Goal: Information Seeking & Learning: Learn about a topic

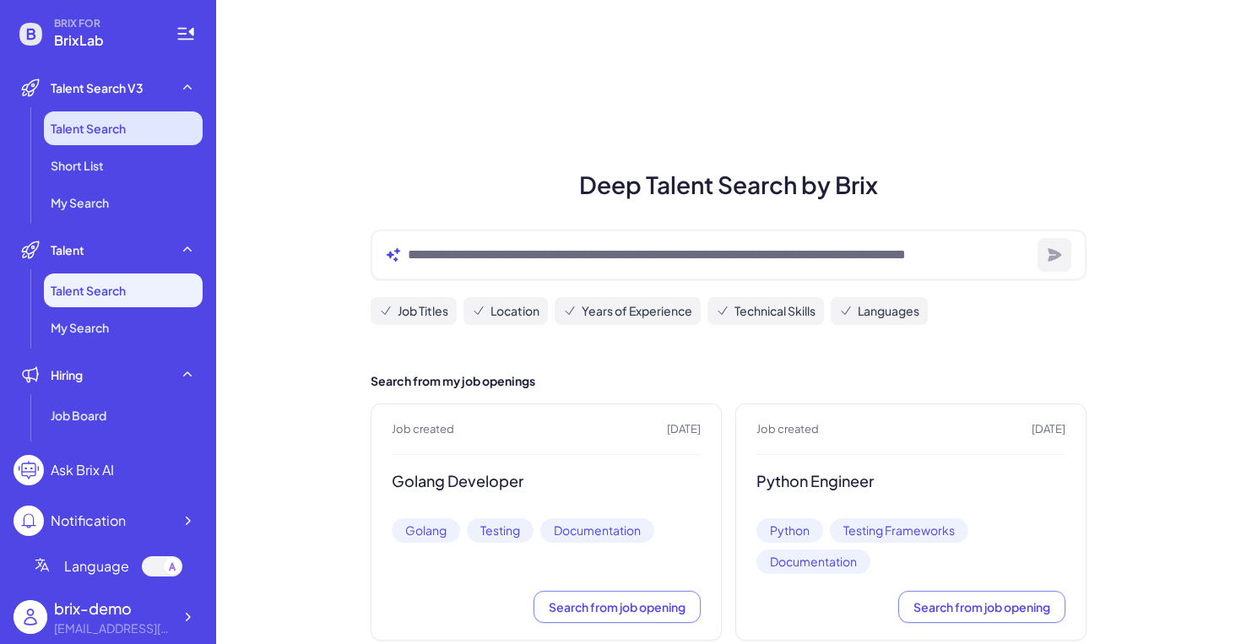
click at [160, 138] on li "Talent Search" at bounding box center [123, 128] width 159 height 34
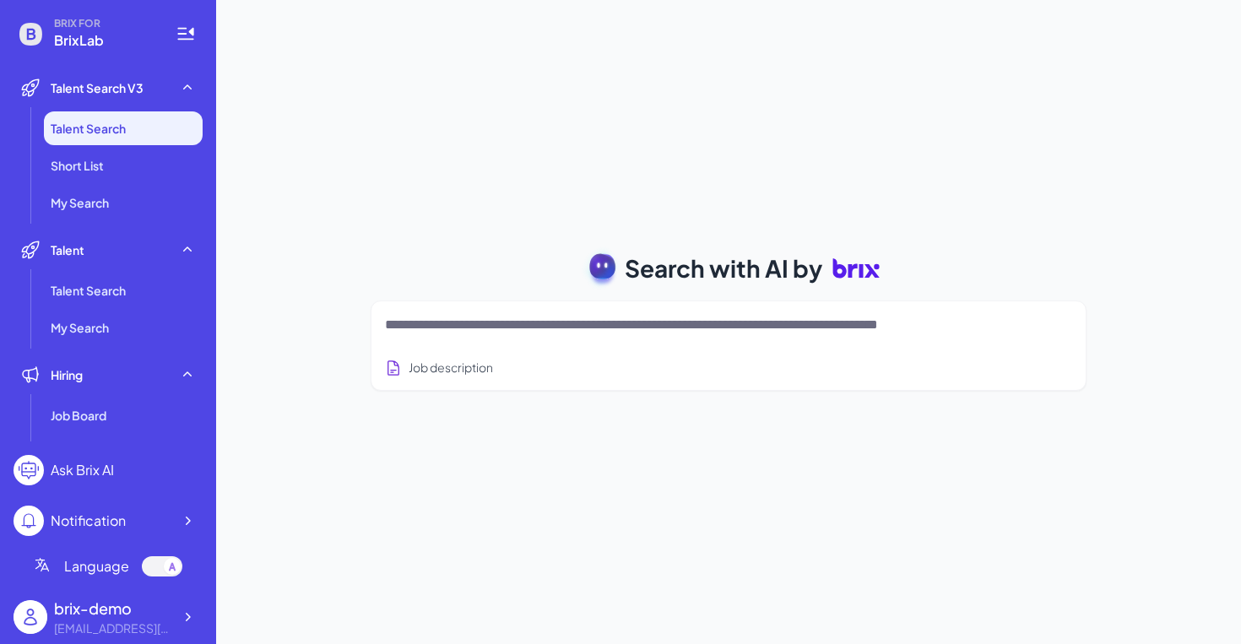
click at [617, 334] on textarea at bounding box center [708, 325] width 647 height 20
type textarea "*"
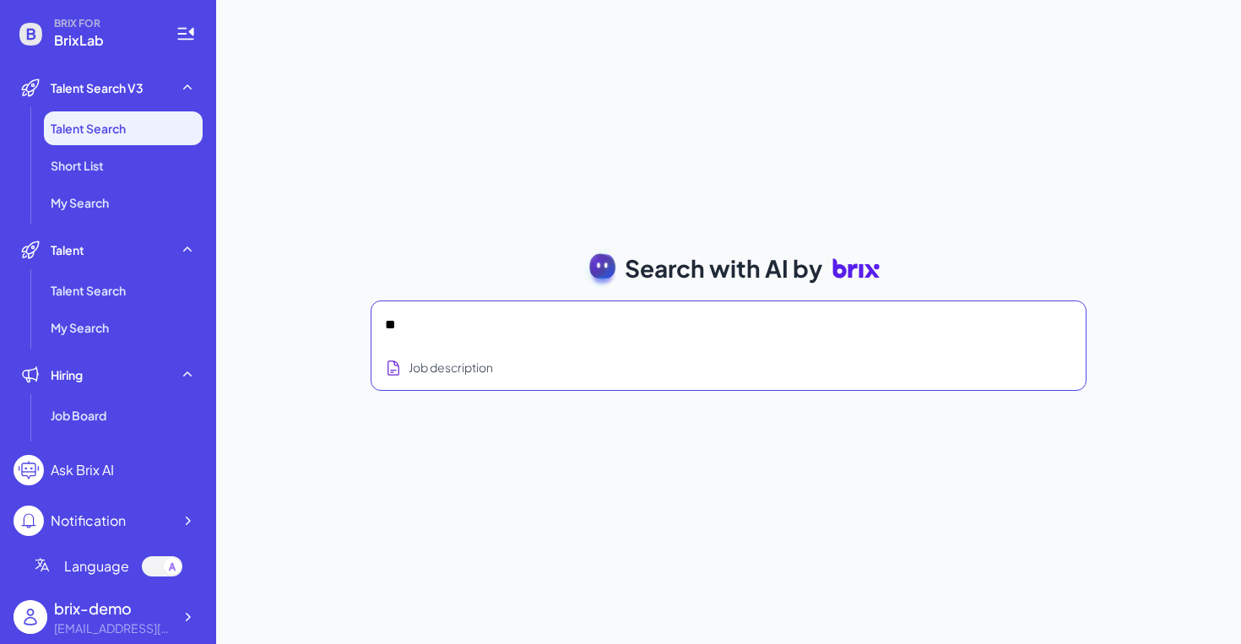
type textarea "*"
type textarea "**********"
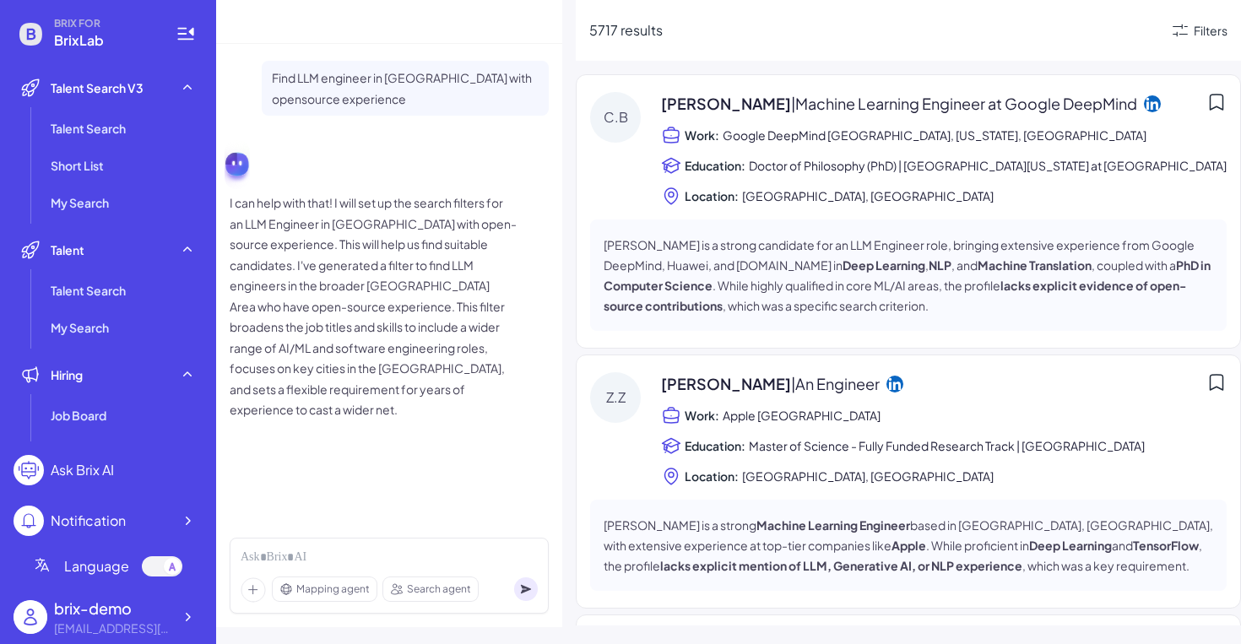
click at [434, 340] on p "I can help with that! I will set up the search filters for an LLM Engineer in […" at bounding box center [373, 306] width 287 height 228
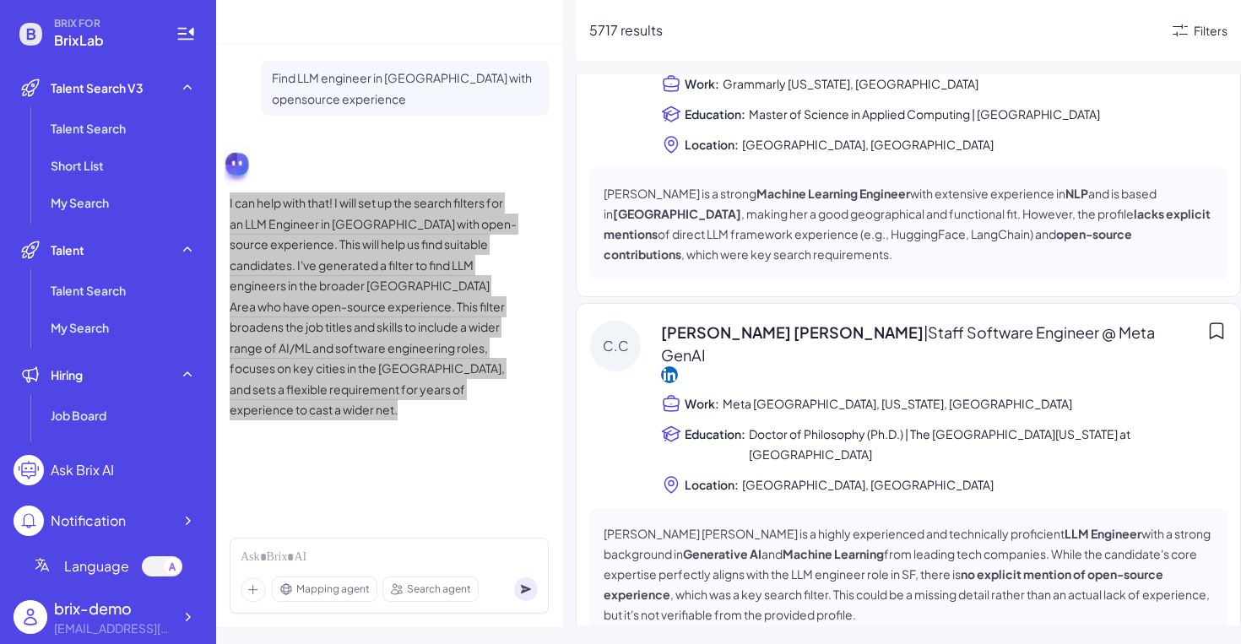
scroll to position [5424, 0]
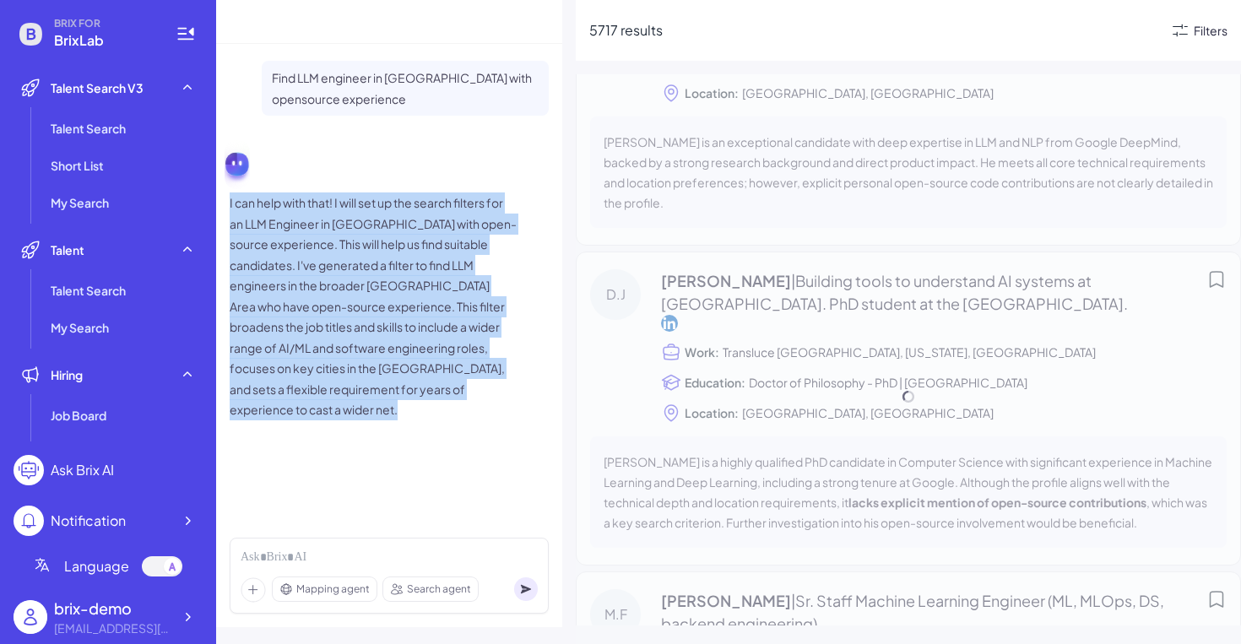
click at [1193, 31] on div "Filters" at bounding box center [1210, 31] width 34 height 18
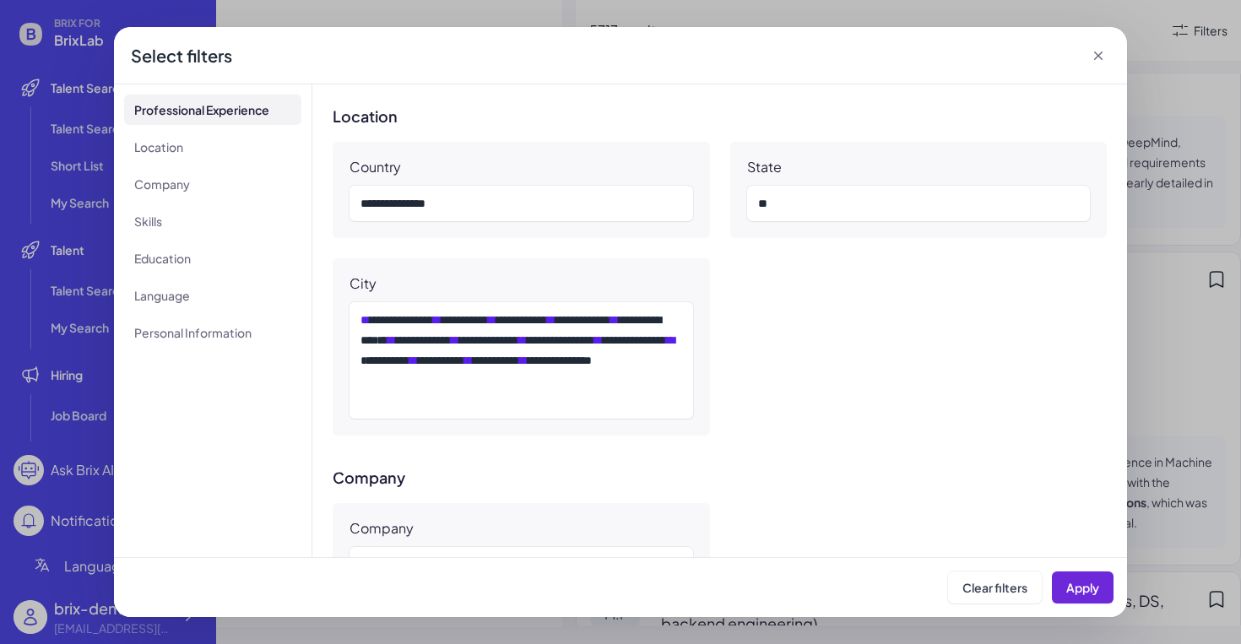
scroll to position [358, 0]
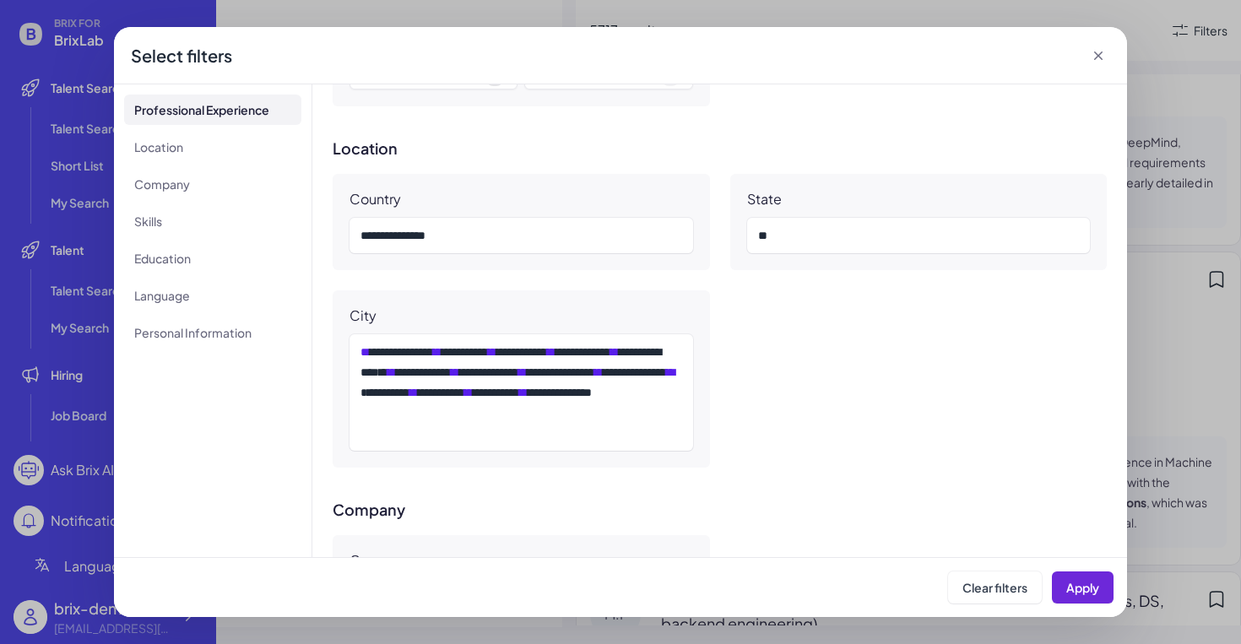
click at [1092, 56] on icon at bounding box center [1098, 55] width 17 height 17
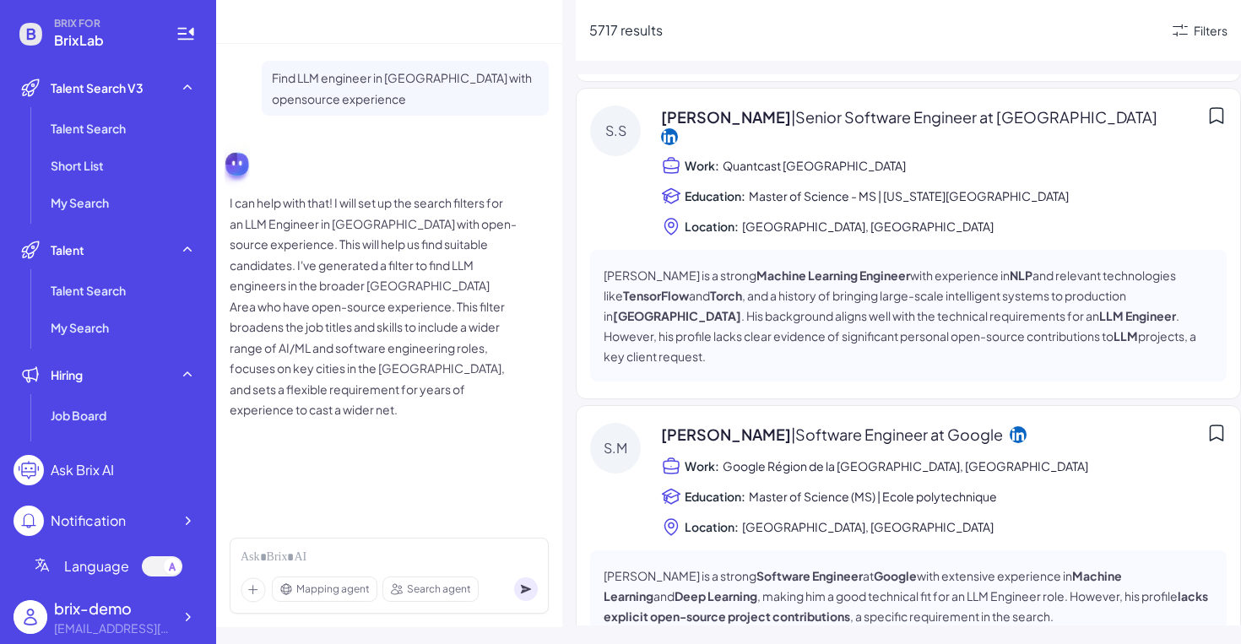
scroll to position [8302, 0]
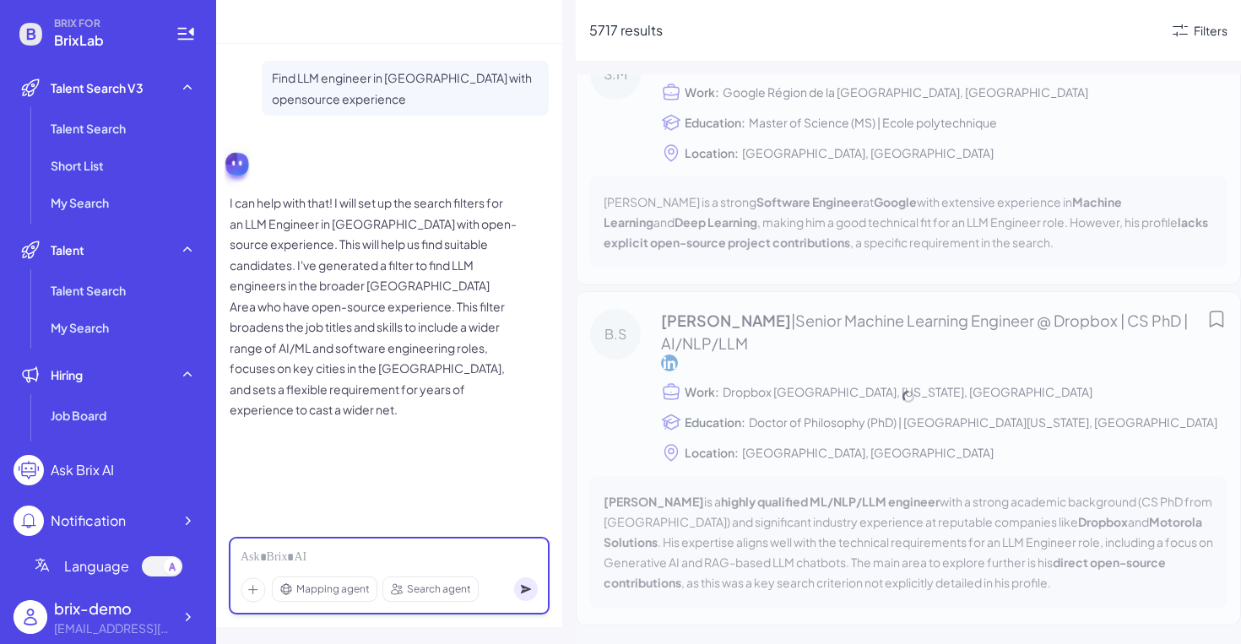
click at [408, 566] on div at bounding box center [389, 558] width 297 height 19
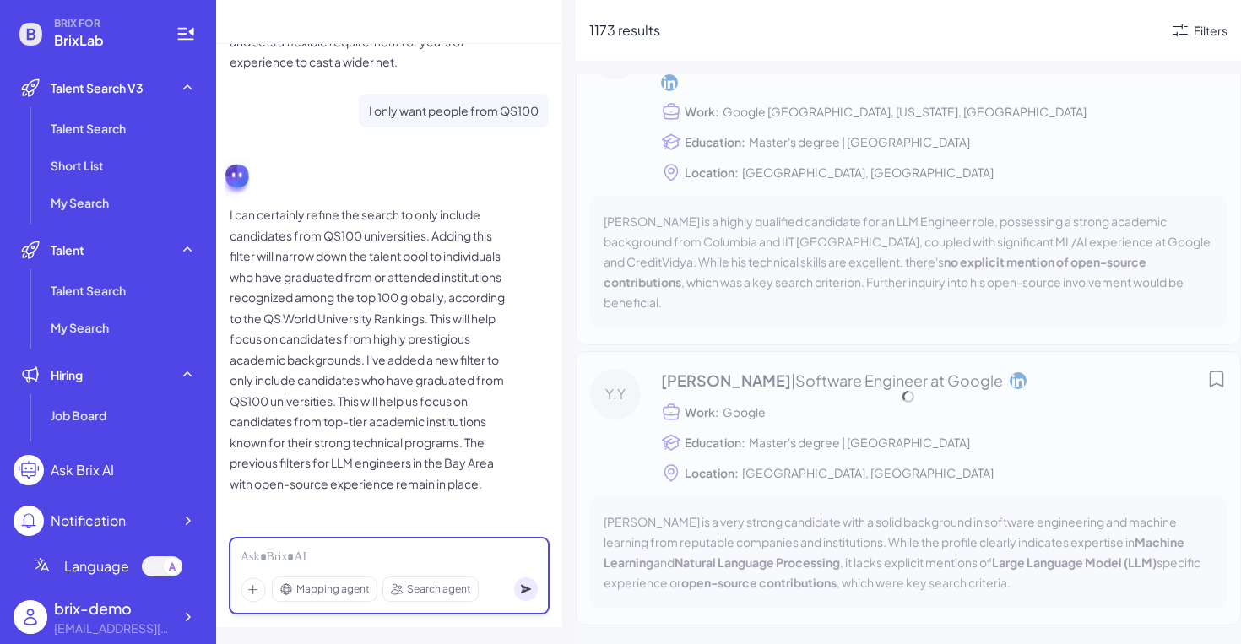
scroll to position [2424, 0]
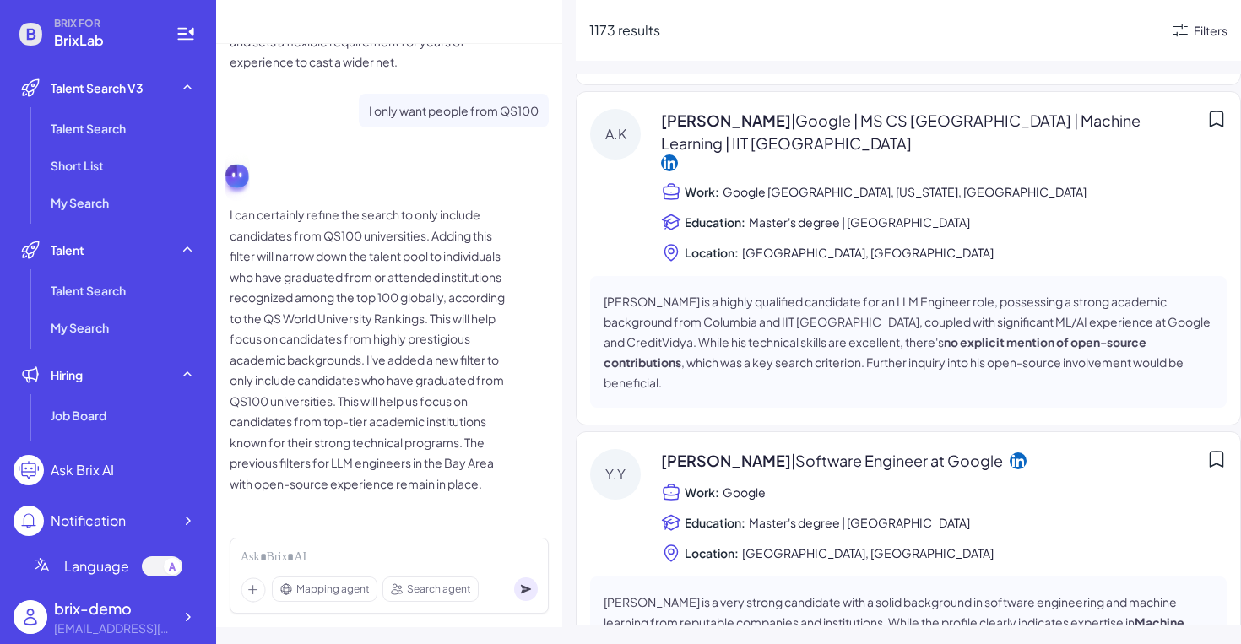
click at [1196, 30] on div "Filters" at bounding box center [1210, 31] width 34 height 18
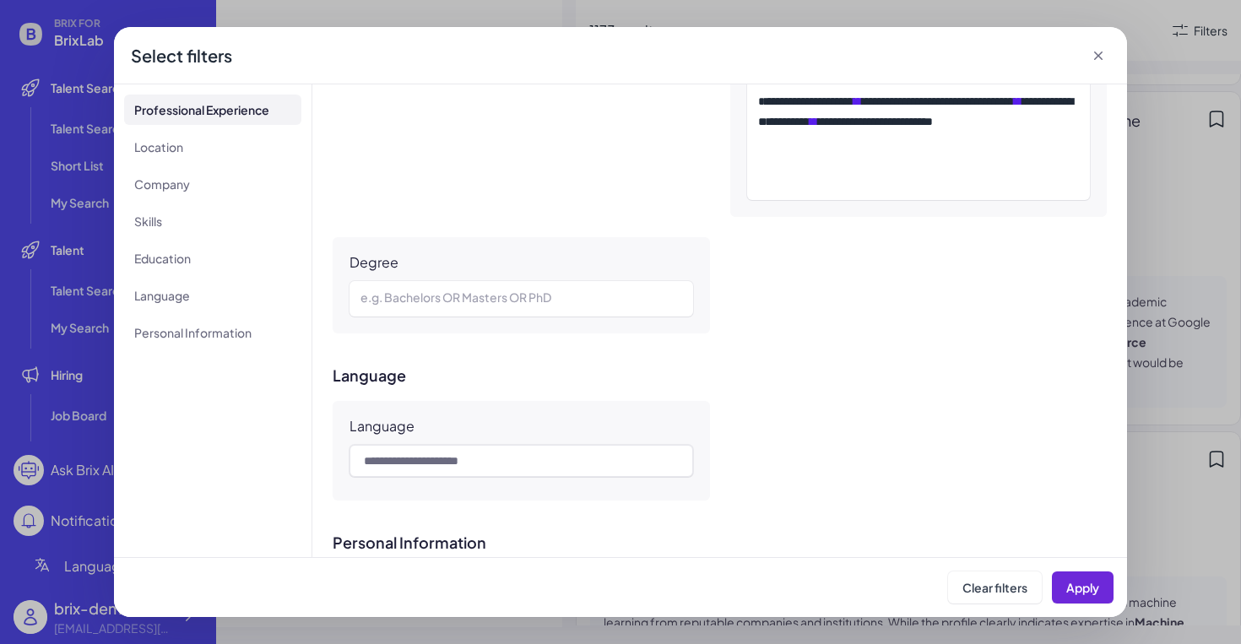
scroll to position [987, 0]
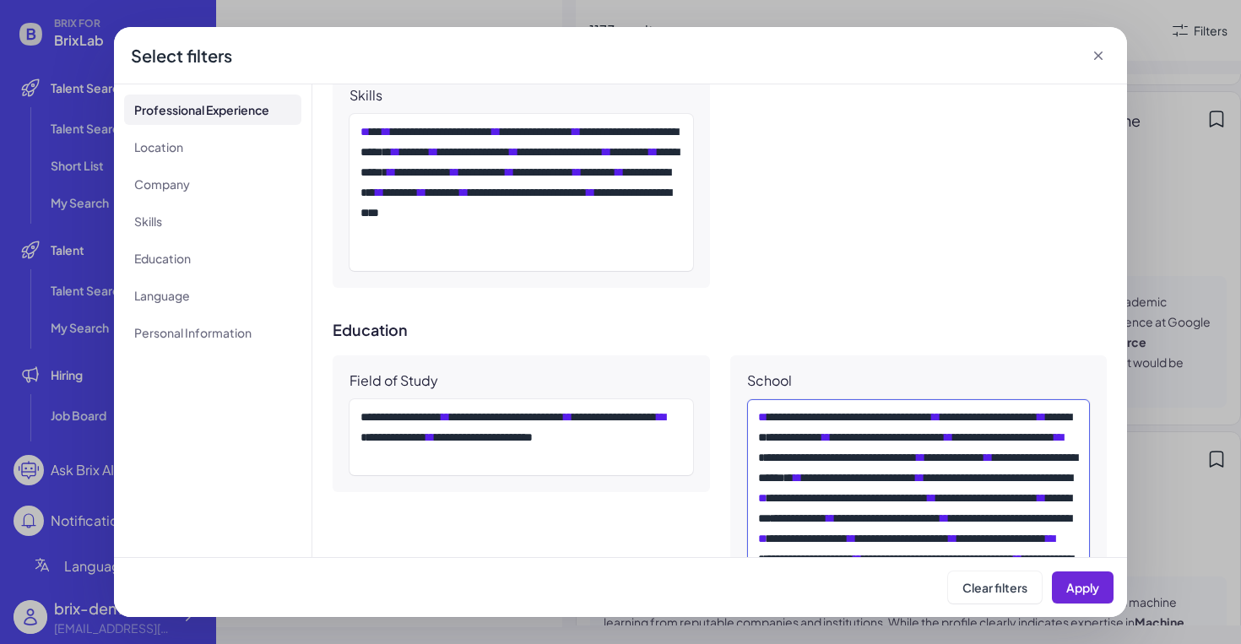
click at [833, 471] on div "**********" at bounding box center [919, 528] width 322 height 243
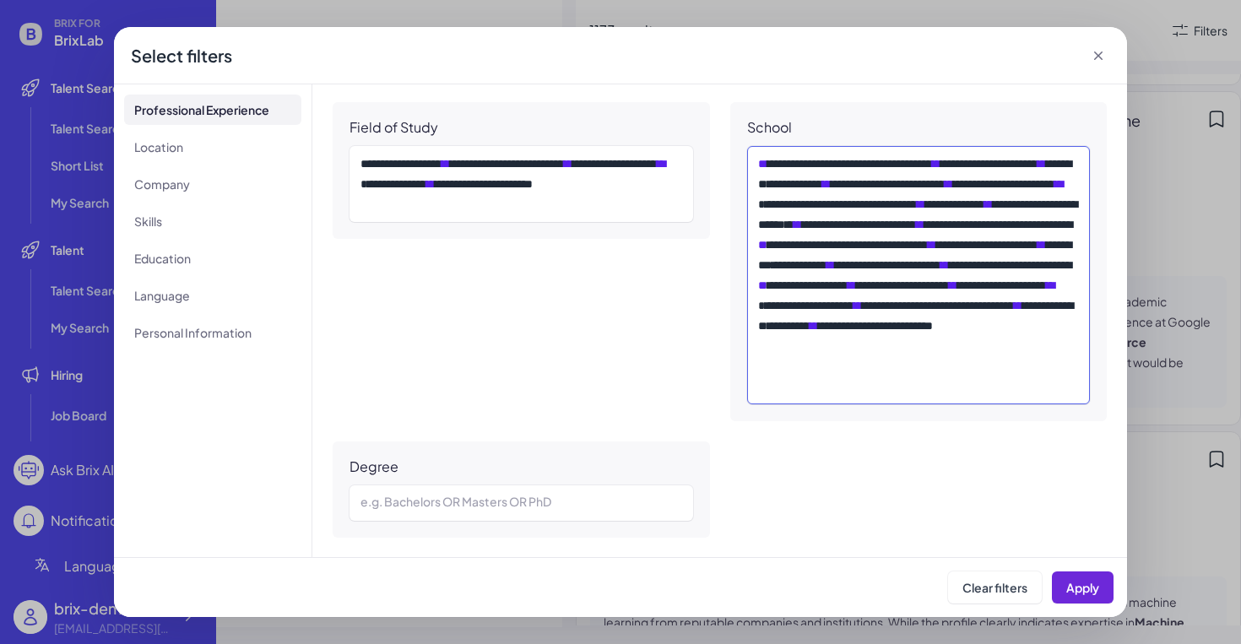
scroll to position [1237, 0]
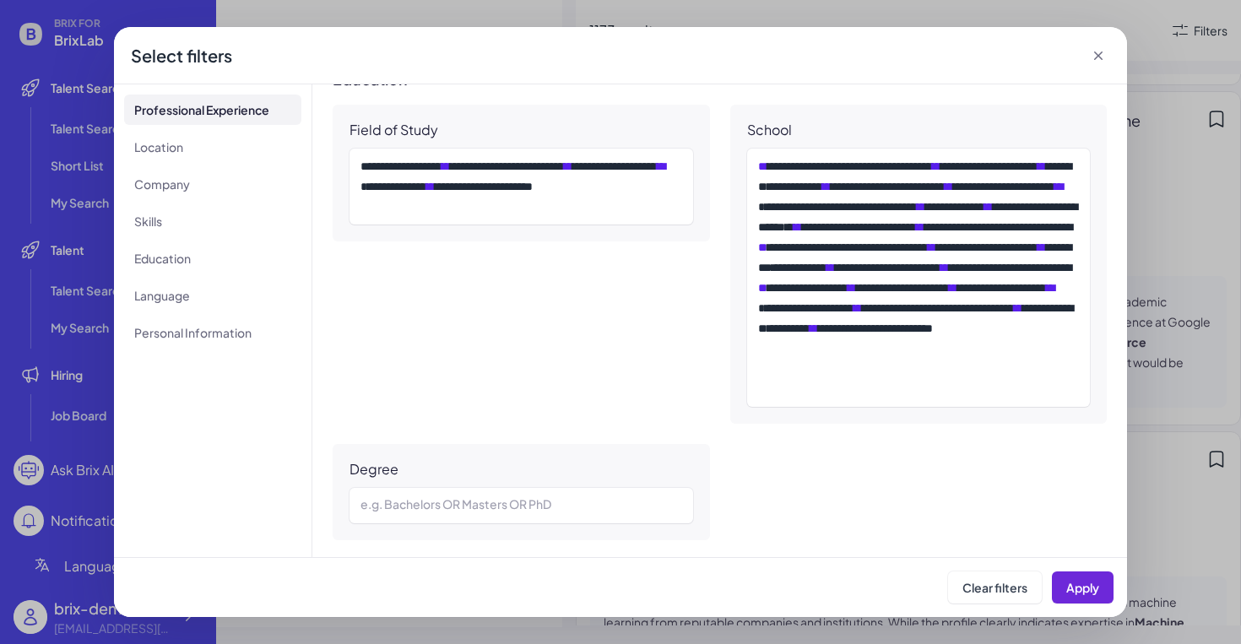
click at [1103, 56] on icon at bounding box center [1098, 55] width 17 height 17
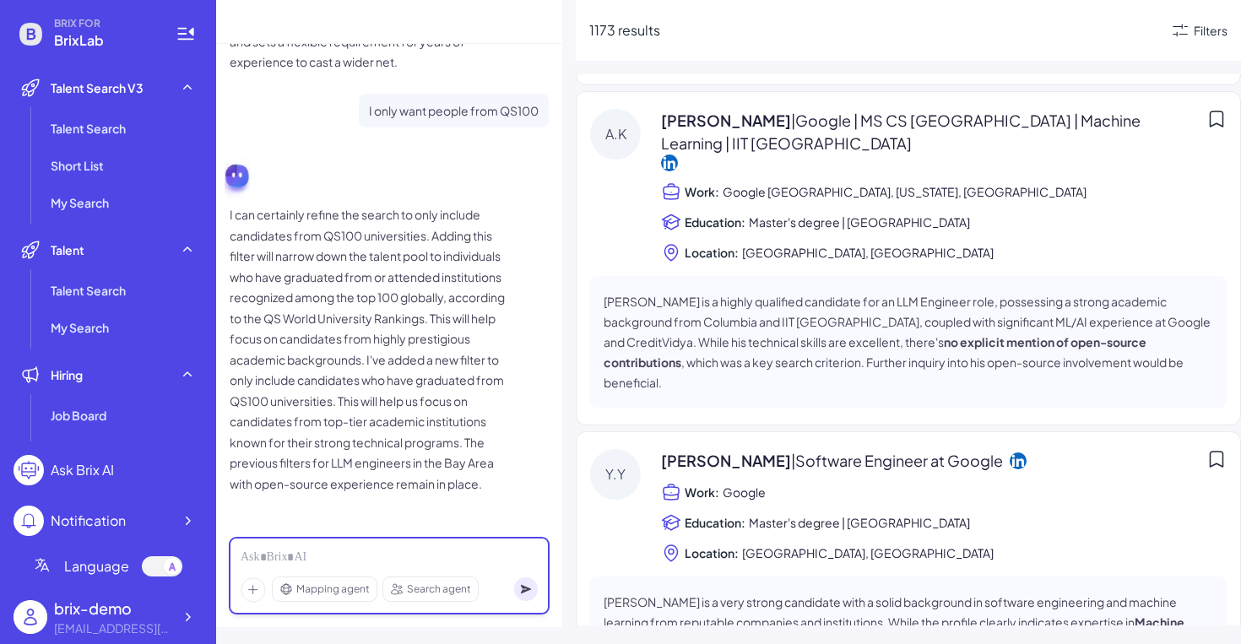
click at [314, 549] on div at bounding box center [389, 558] width 297 height 19
click at [347, 576] on div "Mapping agent Search agent" at bounding box center [389, 576] width 319 height 76
click at [1211, 33] on div "Filters" at bounding box center [1210, 31] width 34 height 18
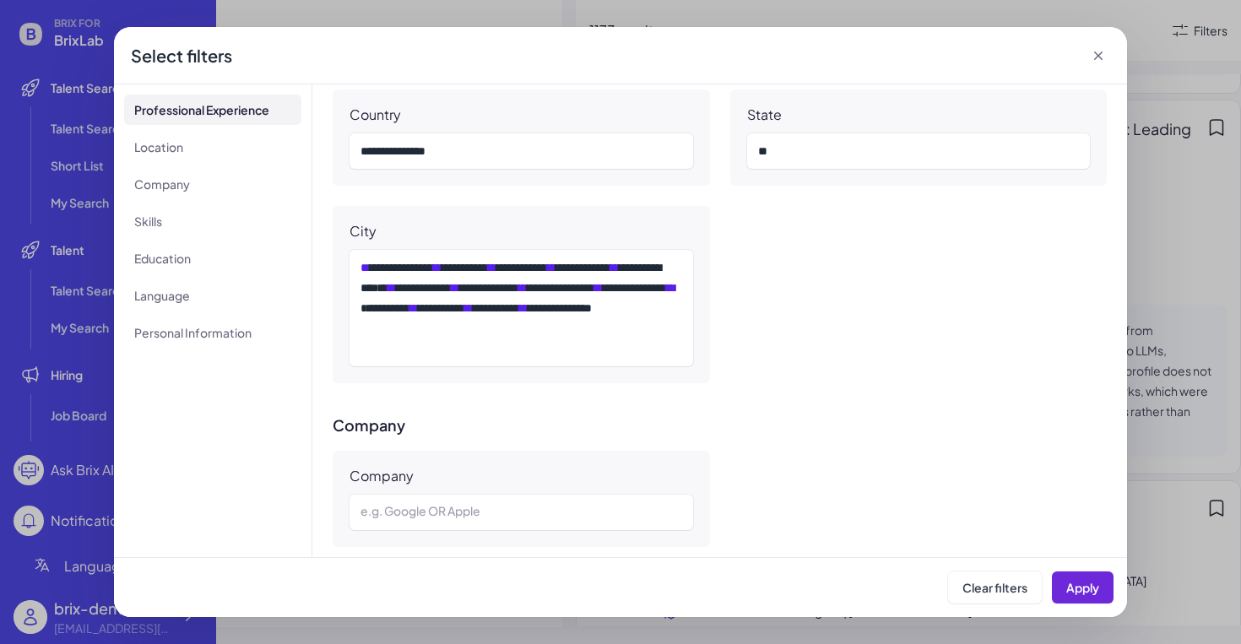
scroll to position [879, 0]
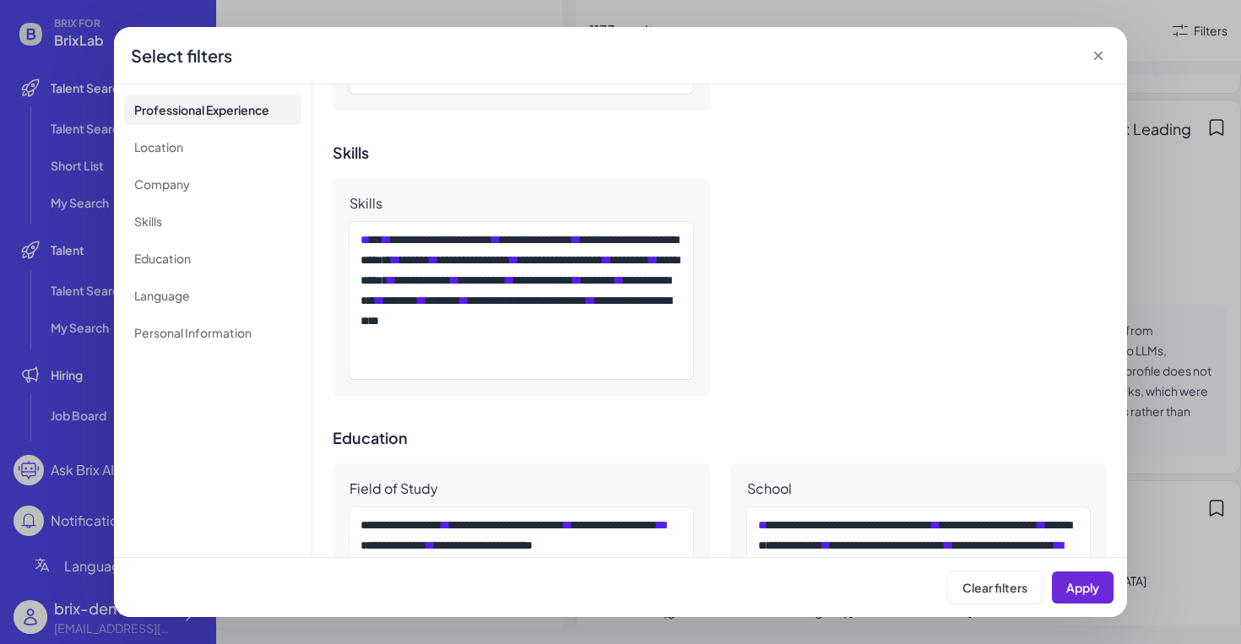
click at [1097, 54] on icon at bounding box center [1098, 55] width 8 height 8
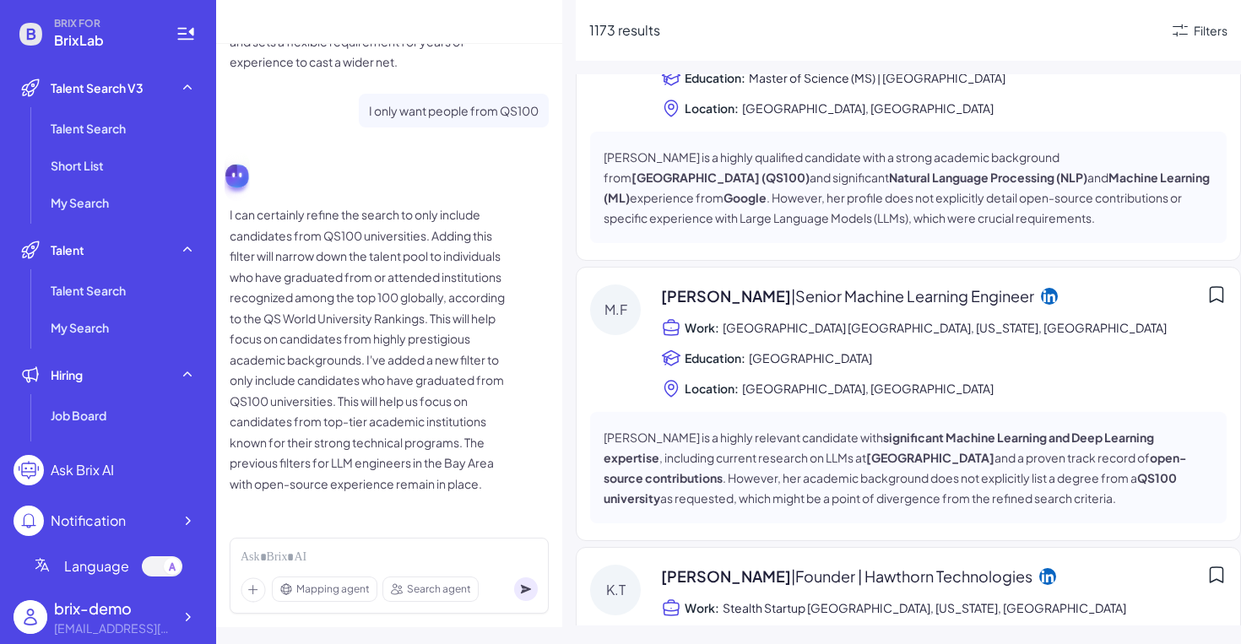
scroll to position [5303, 0]
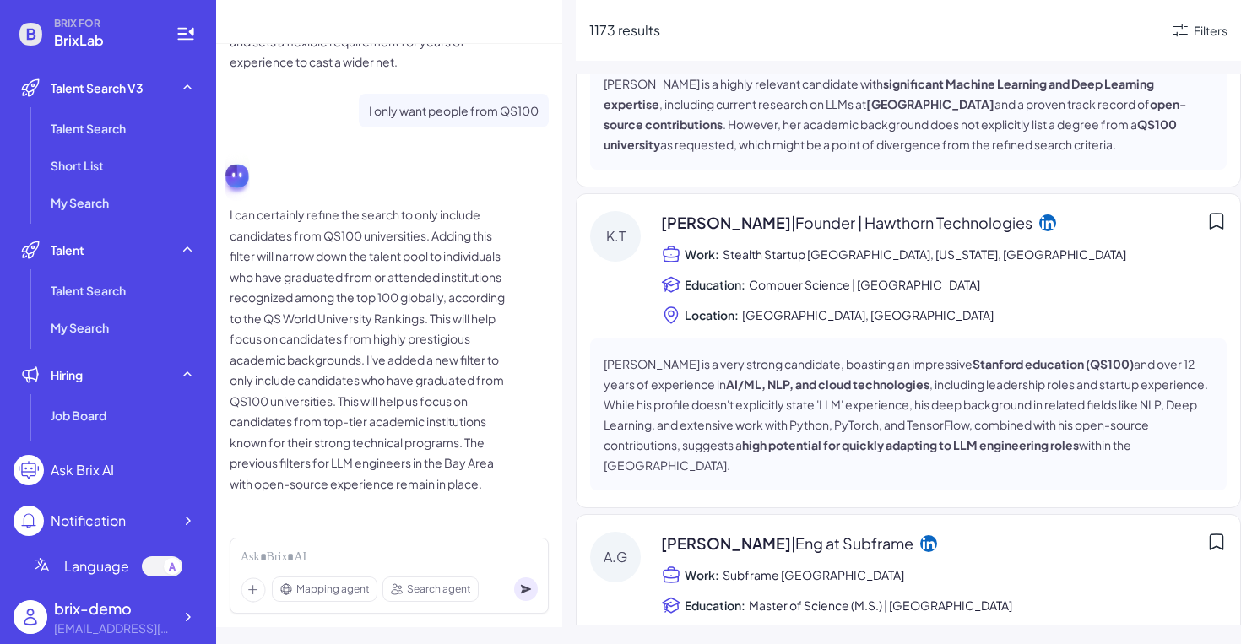
click at [387, 349] on p "I can certainly refine the search to only include candidates from QS100 univers…" at bounding box center [373, 349] width 287 height 290
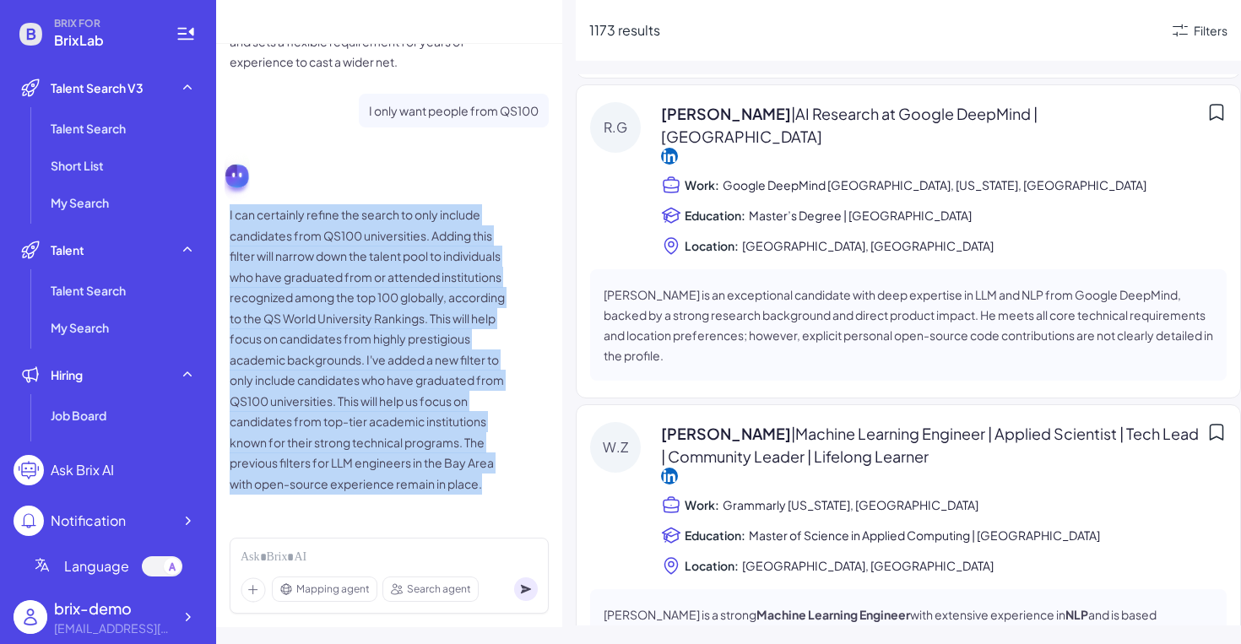
scroll to position [0, 0]
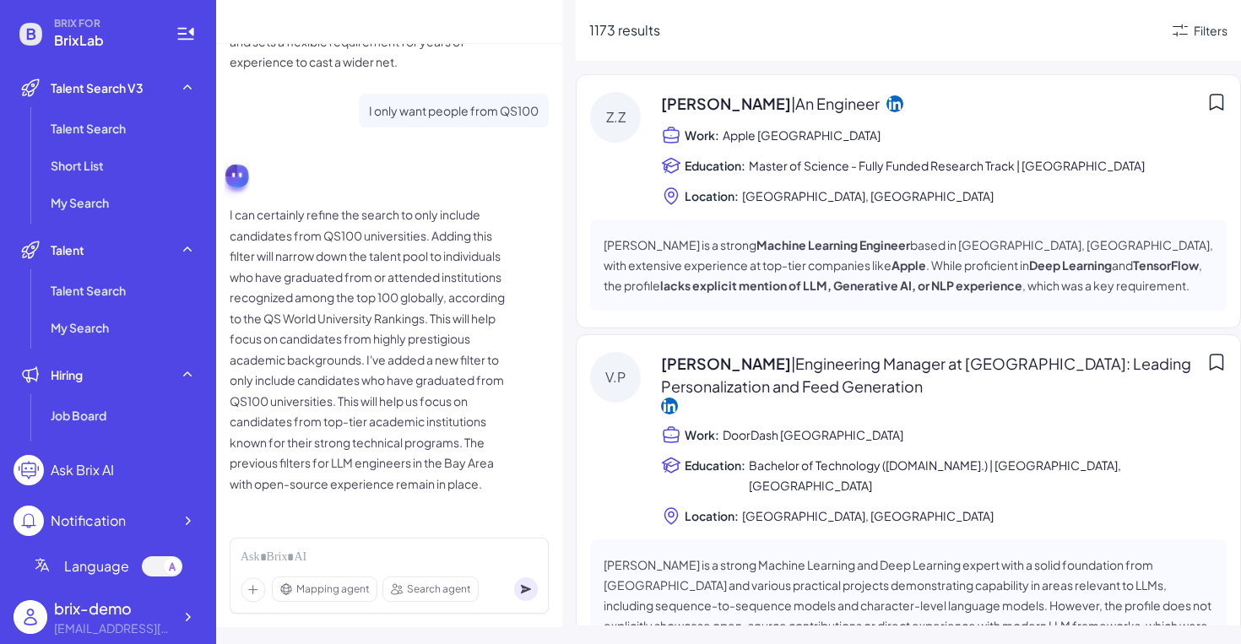
click at [718, 100] on span "[PERSON_NAME] | An Engineer" at bounding box center [770, 103] width 219 height 23
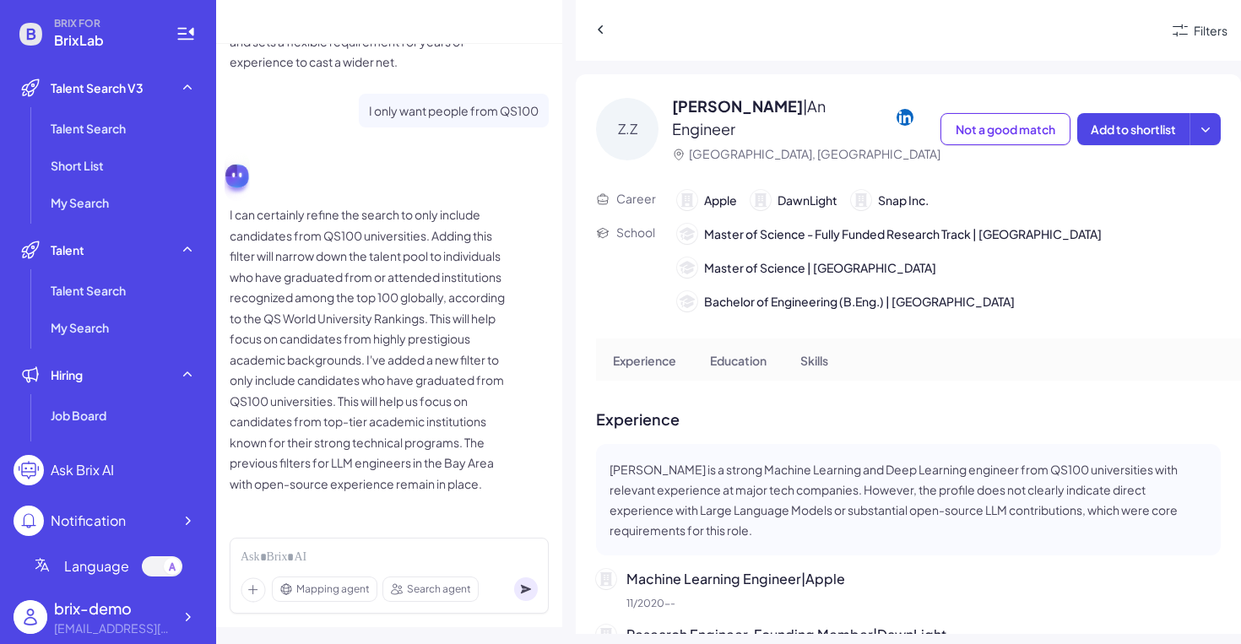
click at [896, 120] on icon at bounding box center [904, 117] width 17 height 17
click at [852, 112] on div "[PERSON_NAME] | An Engineer" at bounding box center [806, 118] width 268 height 46
click at [896, 112] on icon at bounding box center [904, 117] width 17 height 17
click at [896, 116] on icon at bounding box center [904, 117] width 17 height 17
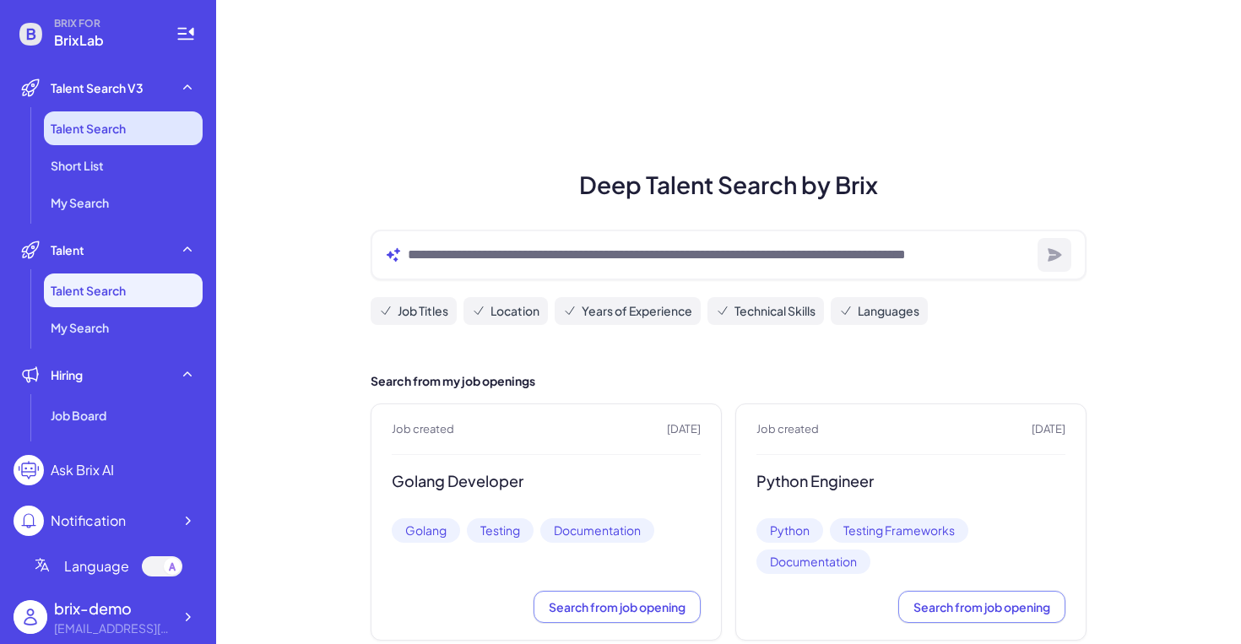
click at [118, 116] on li "Talent Search" at bounding box center [123, 128] width 159 height 34
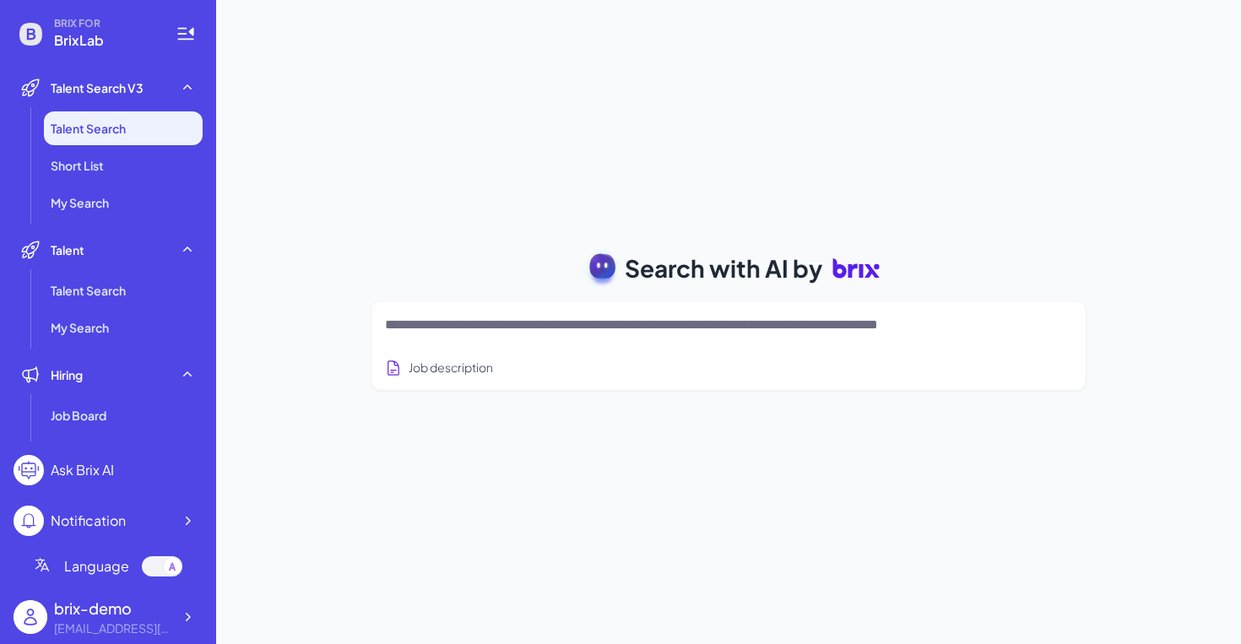
click at [503, 338] on div at bounding box center [728, 325] width 687 height 34
click at [529, 332] on textarea at bounding box center [708, 325] width 647 height 20
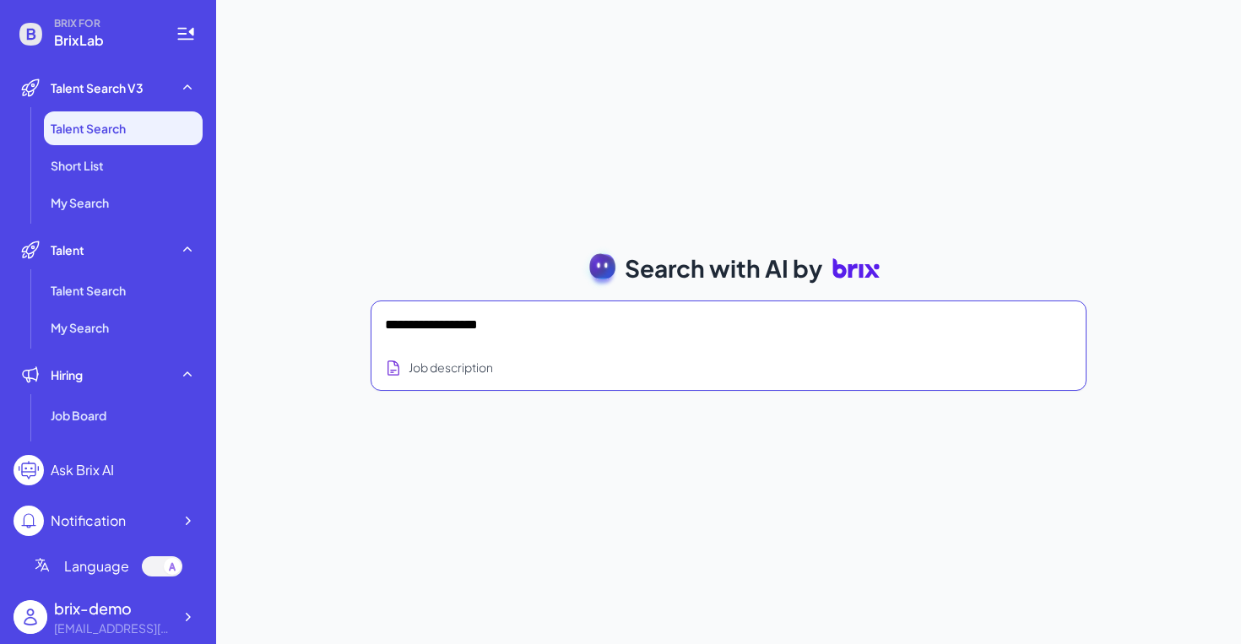
type textarea "**********"
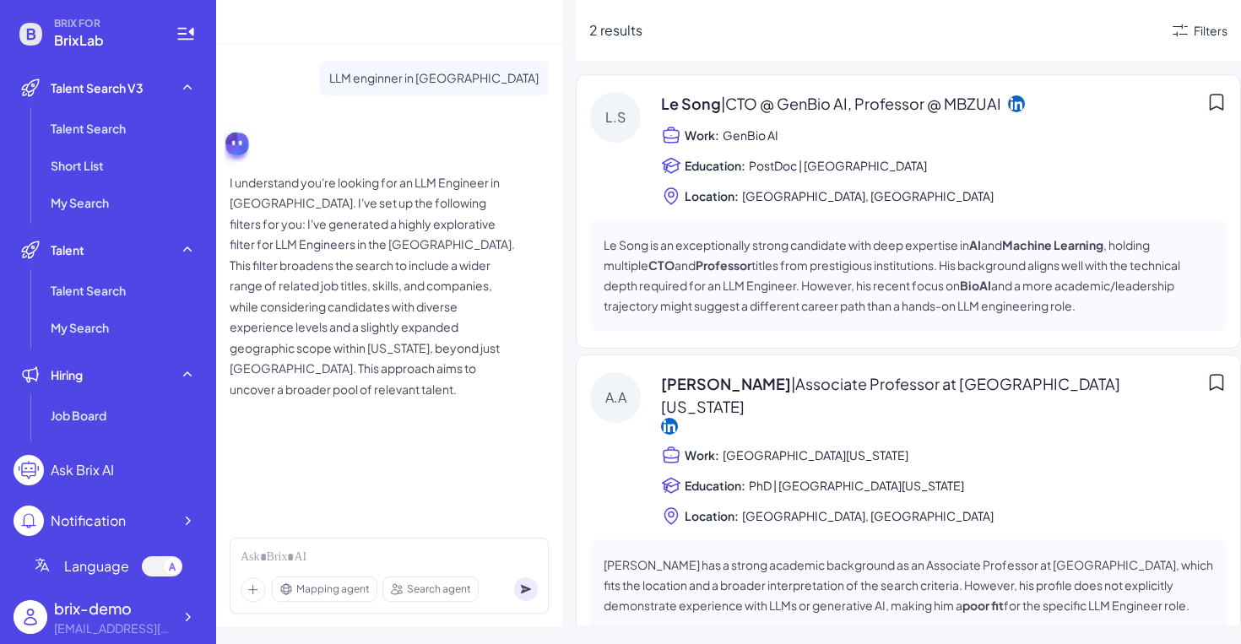
click at [1200, 40] on div "Filters" at bounding box center [1198, 30] width 57 height 20
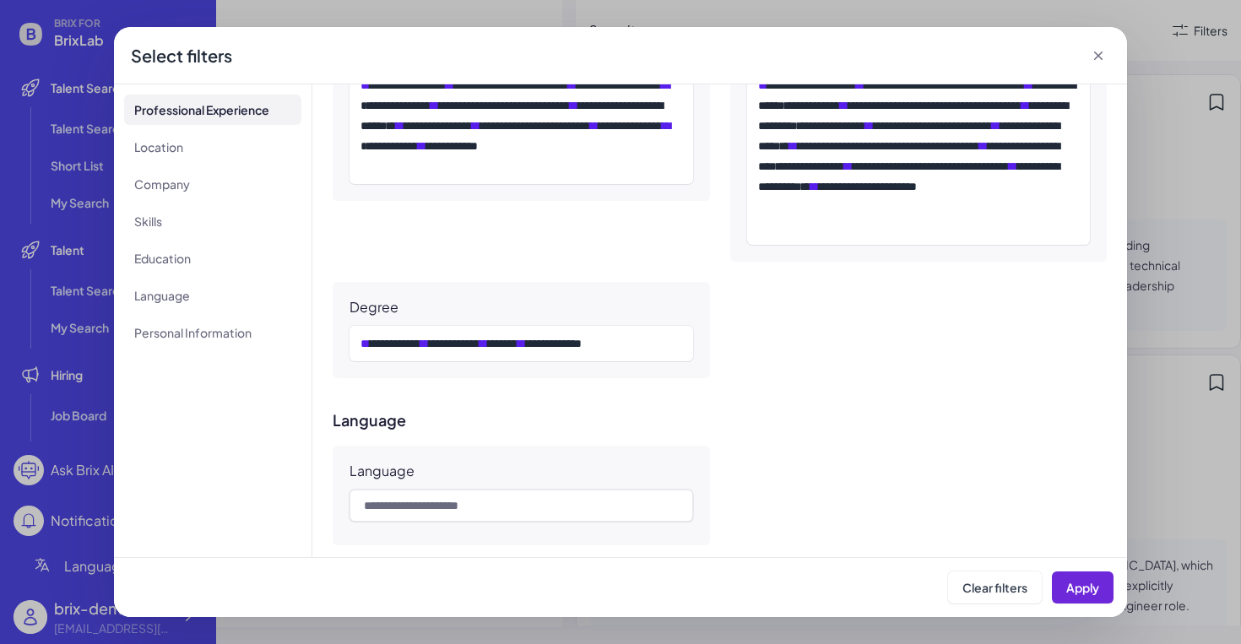
scroll to position [1361, 0]
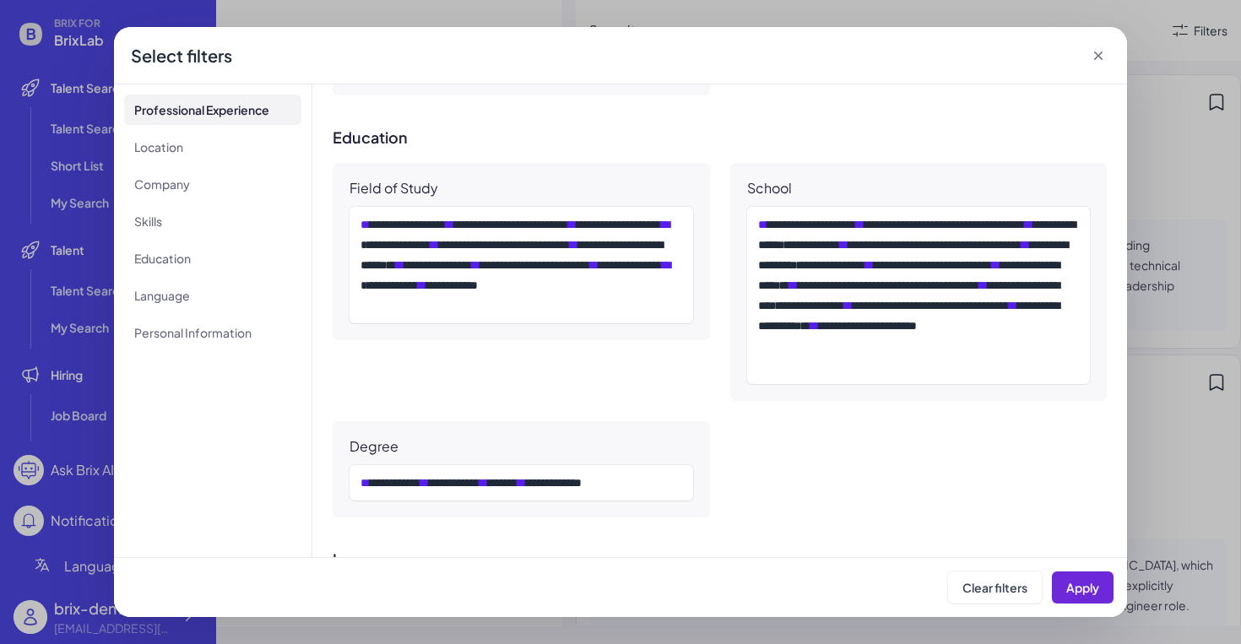
click at [1105, 60] on icon at bounding box center [1098, 55] width 17 height 17
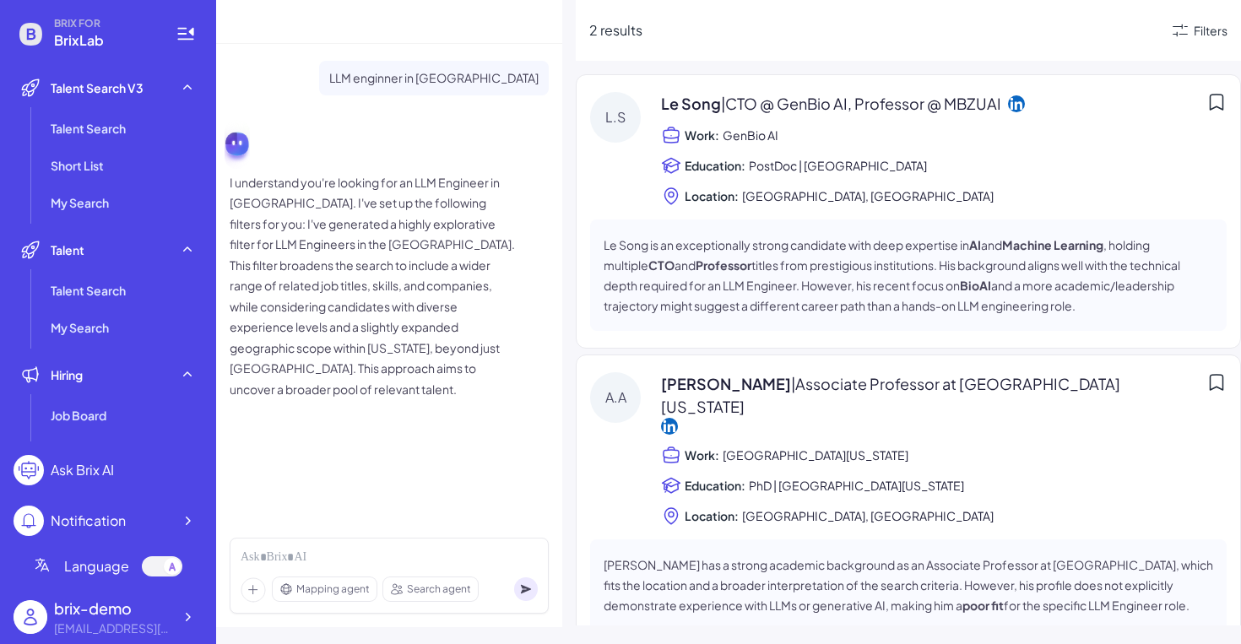
click at [1098, 54] on div "2 results Filters" at bounding box center [908, 30] width 665 height 61
click at [435, 277] on p "I understand you're looking for an LLM Engineer in San Francisco. I've set up t…" at bounding box center [373, 286] width 287 height 228
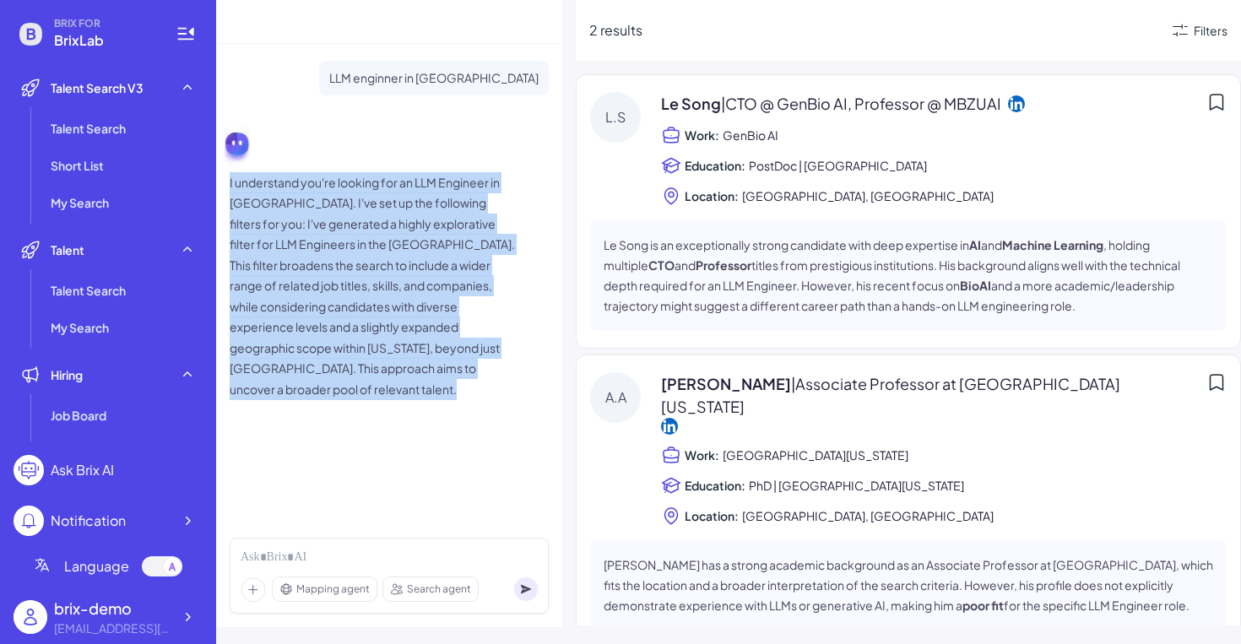
click at [435, 277] on p "I understand you're looking for an LLM Engineer in San Francisco. I've set up t…" at bounding box center [373, 286] width 287 height 228
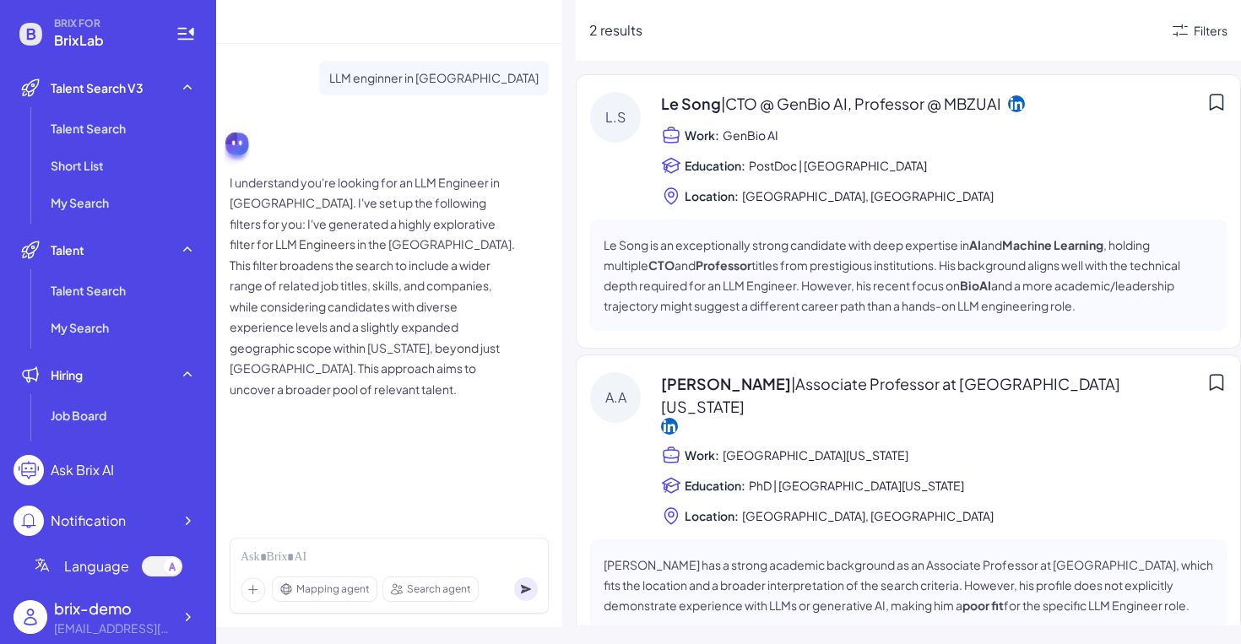
click at [475, 371] on p "I understand you're looking for an LLM Engineer in San Francisco. I've set up t…" at bounding box center [373, 286] width 287 height 228
click at [1016, 106] on icon at bounding box center [1016, 103] width 17 height 17
click at [134, 120] on li "Talent Search" at bounding box center [123, 128] width 159 height 34
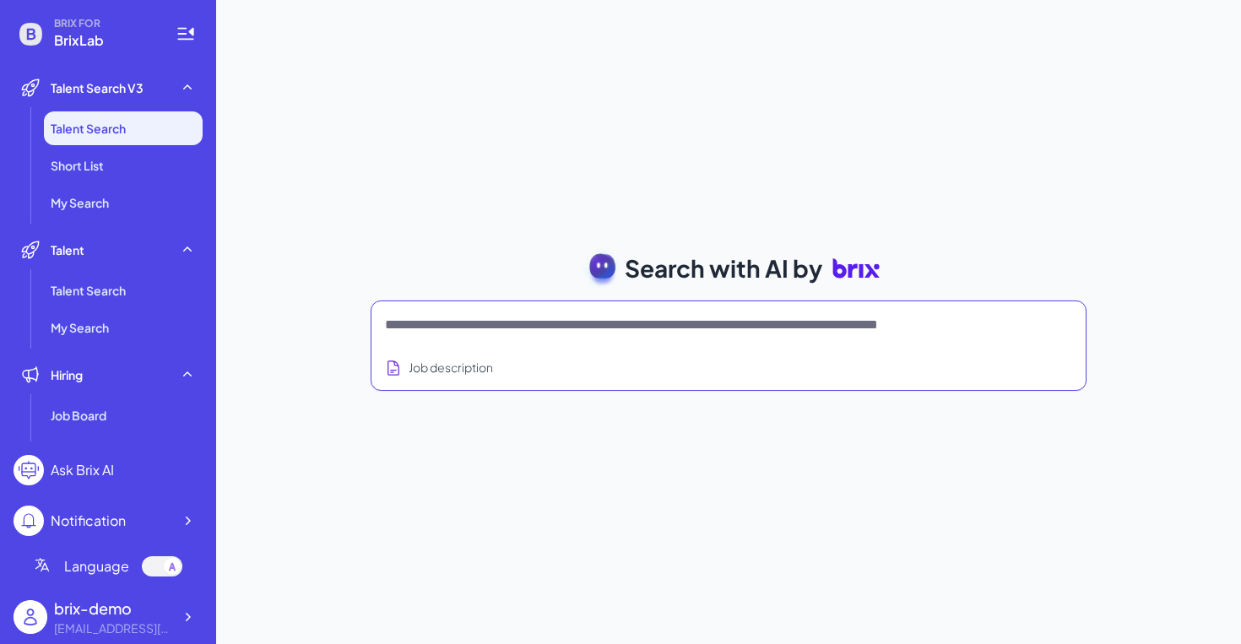
click at [575, 326] on textarea at bounding box center [708, 325] width 647 height 20
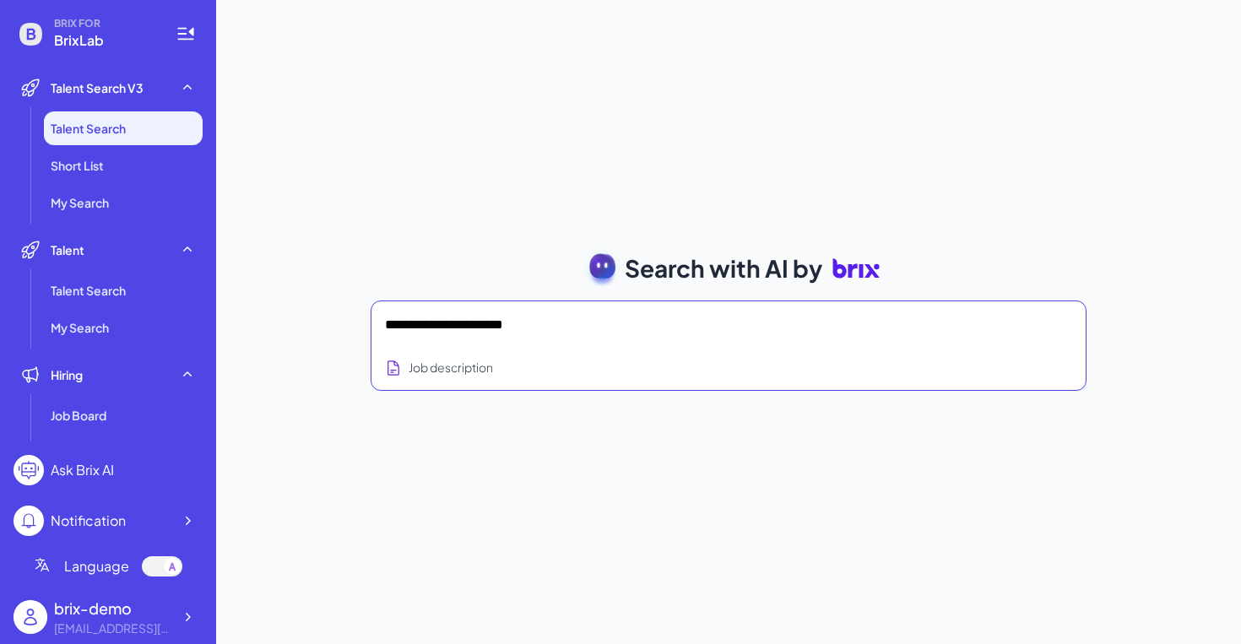
type textarea "**********"
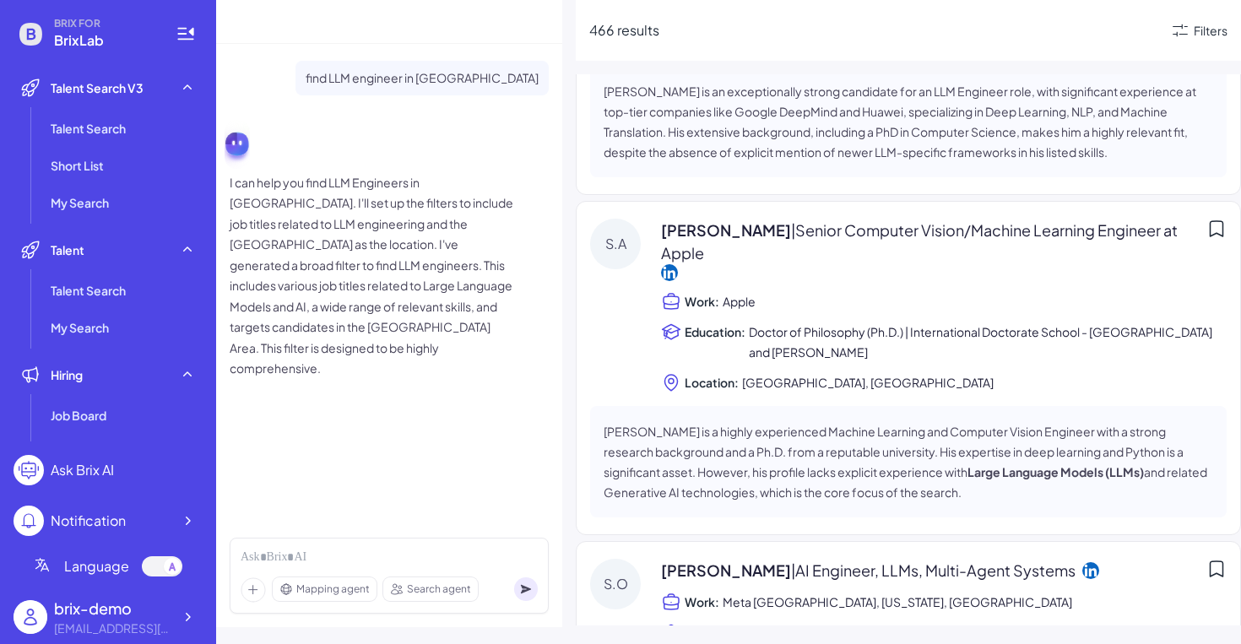
scroll to position [2050, 0]
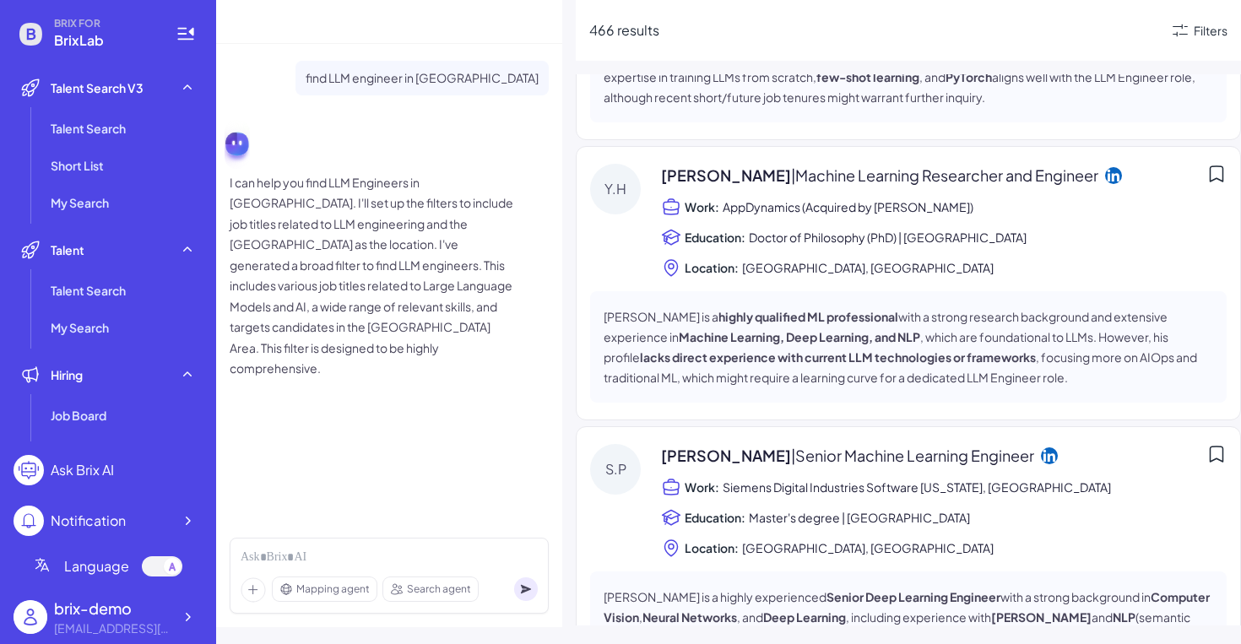
click at [771, 164] on div "Yi Hong | Machine Learning Researcher and Engineer Work: AppDynamics (Acquired …" at bounding box center [944, 221] width 566 height 114
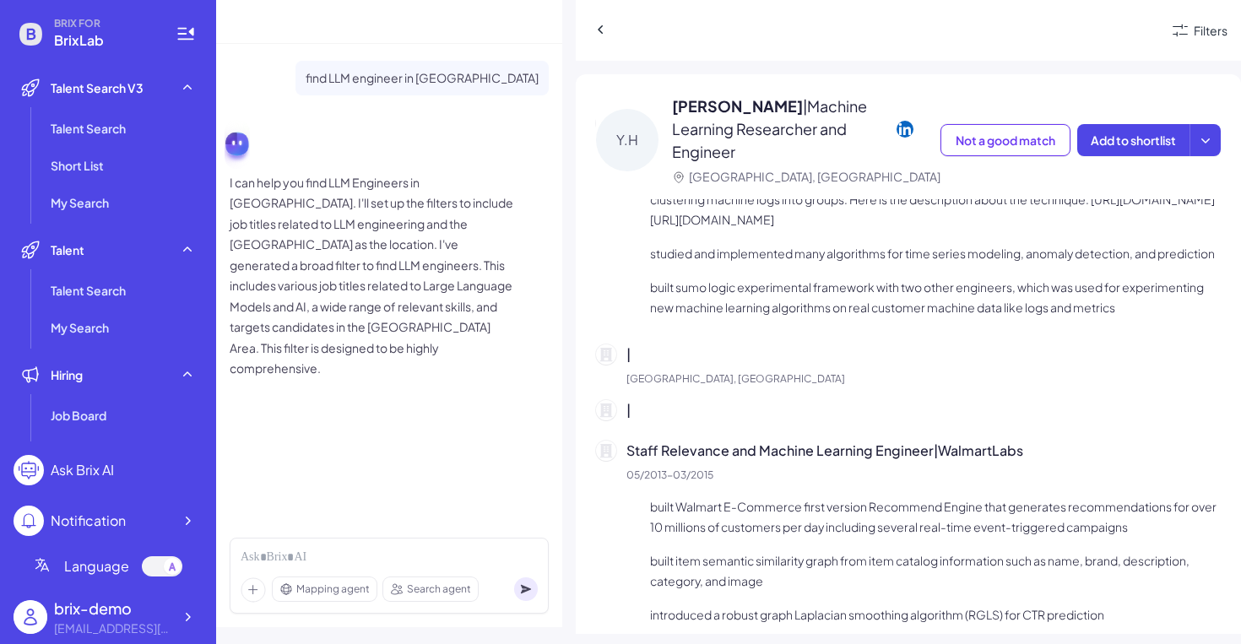
scroll to position [849, 0]
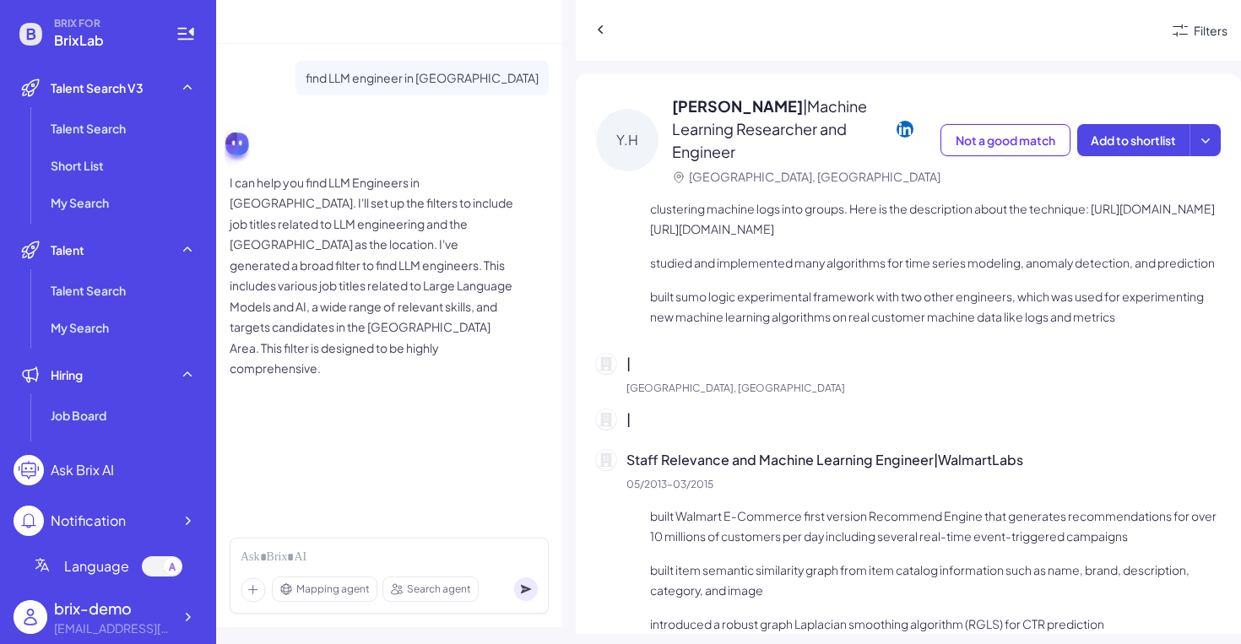
click at [904, 120] on icon at bounding box center [904, 128] width 17 height 17
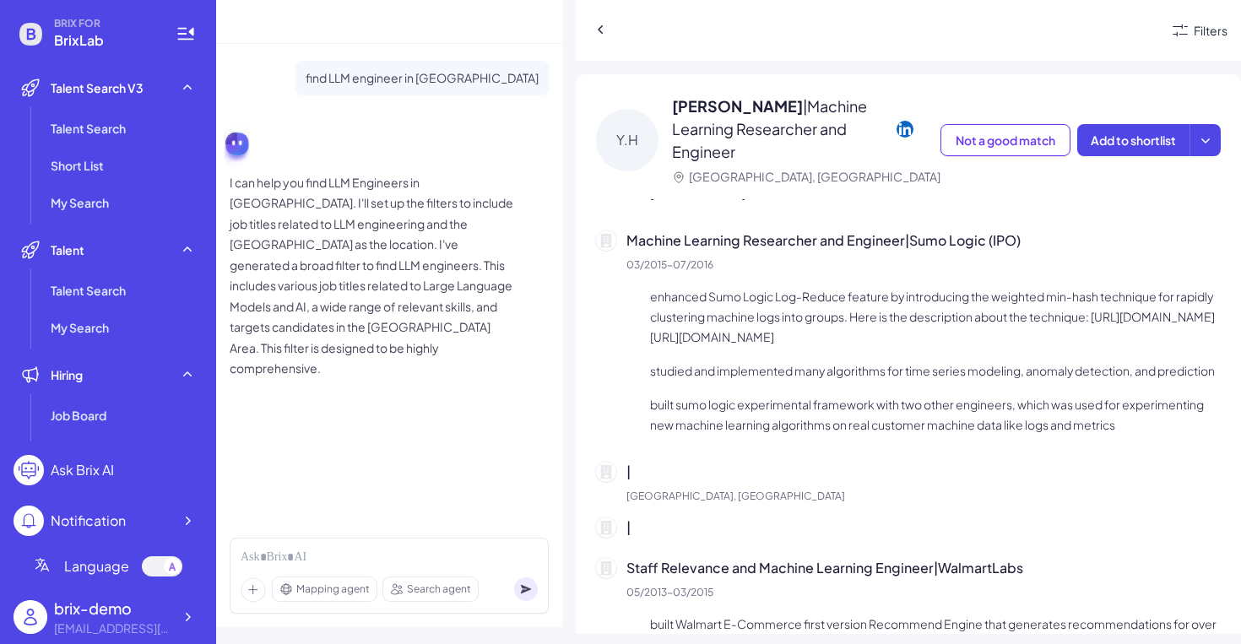
scroll to position [736, 0]
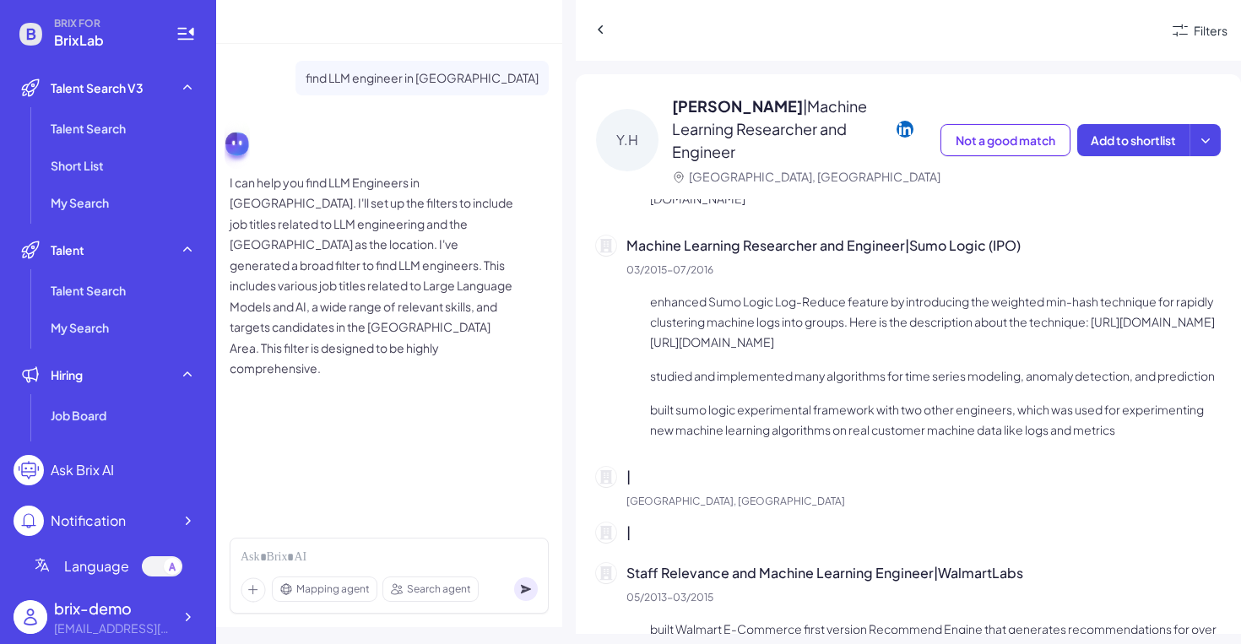
drag, startPoint x: 660, startPoint y: 525, endPoint x: 619, endPoint y: 447, distance: 88.7
click at [619, 447] on div "Principal Machine Learning Researcher and Engineer | AppDynamics (Acquired by C…" at bounding box center [908, 401] width 625 height 1158
drag, startPoint x: 612, startPoint y: 427, endPoint x: 683, endPoint y: 534, distance: 128.5
click at [683, 534] on div "Principal Machine Learning Researcher and Engineer | AppDynamics (Acquired by C…" at bounding box center [908, 401] width 625 height 1158
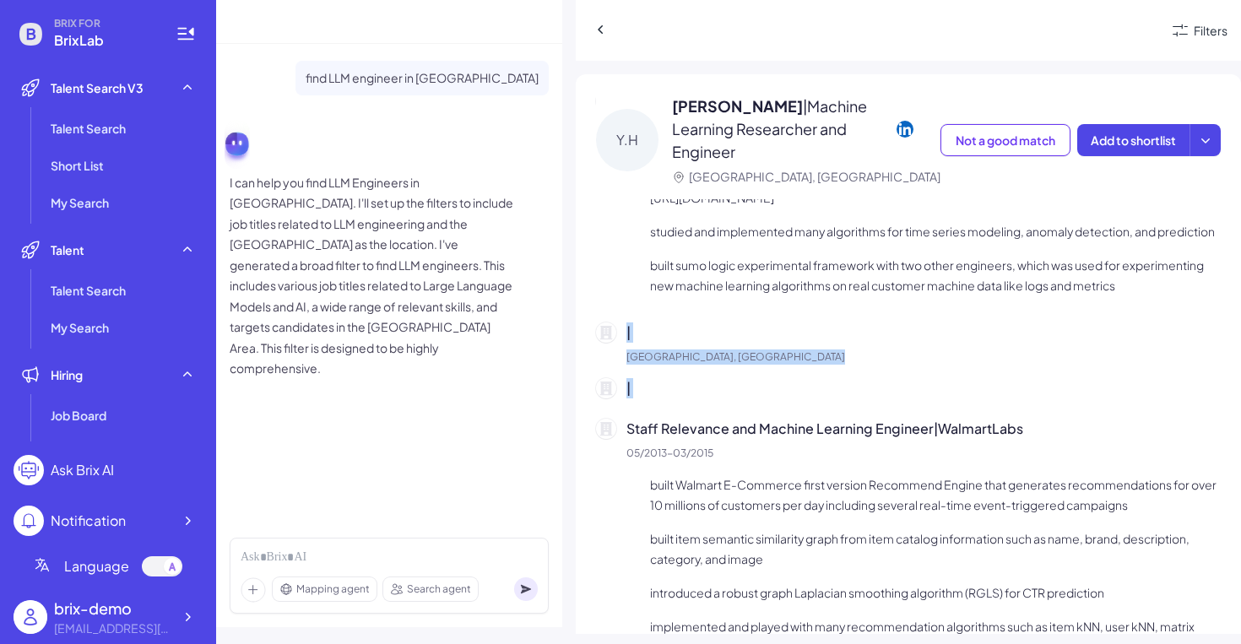
scroll to position [923, 0]
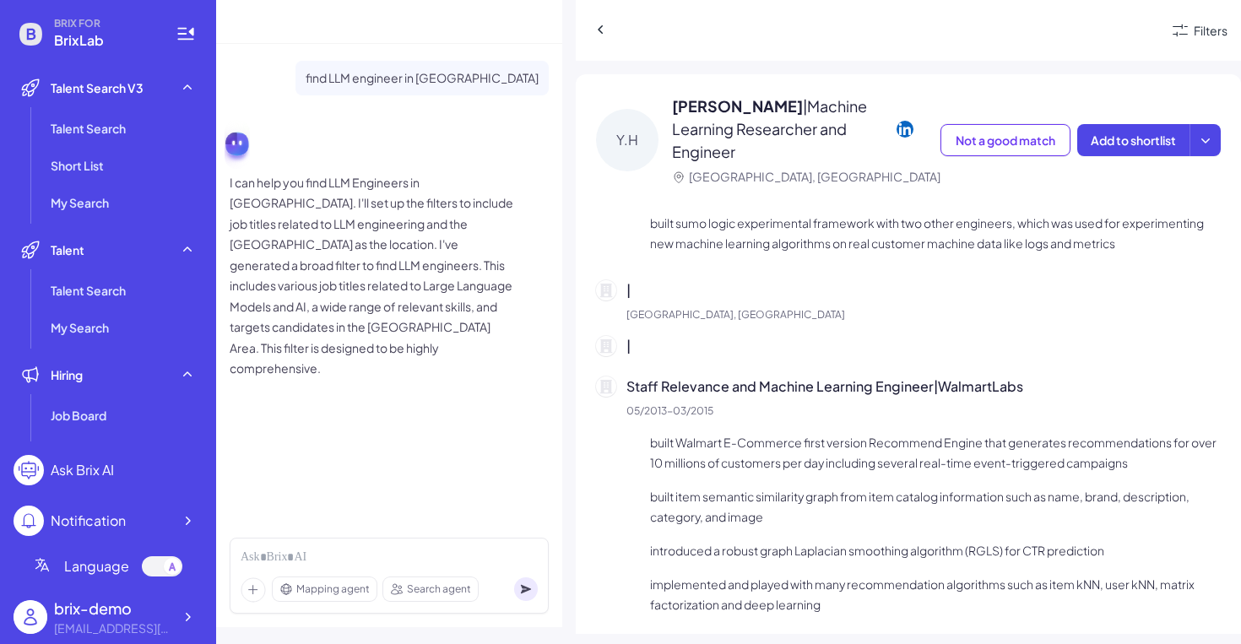
click at [858, 463] on ul "built Walmart E-Commerce first version Recommend Engine that generates recommen…" at bounding box center [923, 523] width 594 height 182
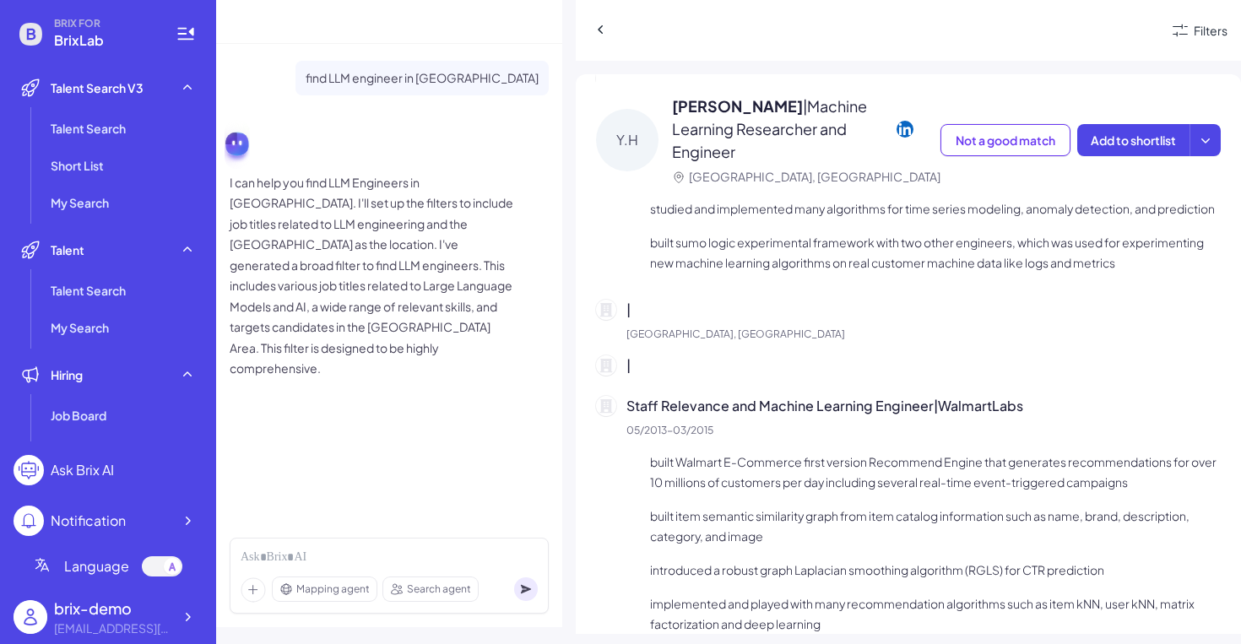
scroll to position [0, 0]
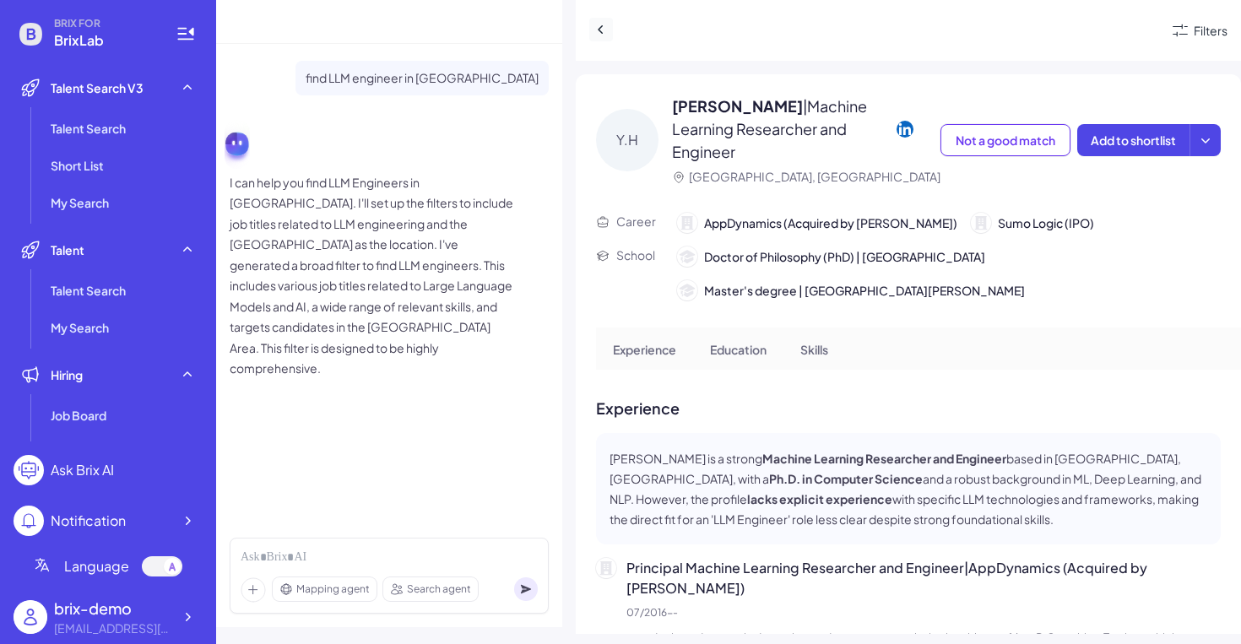
click at [601, 26] on icon at bounding box center [600, 29] width 5 height 8
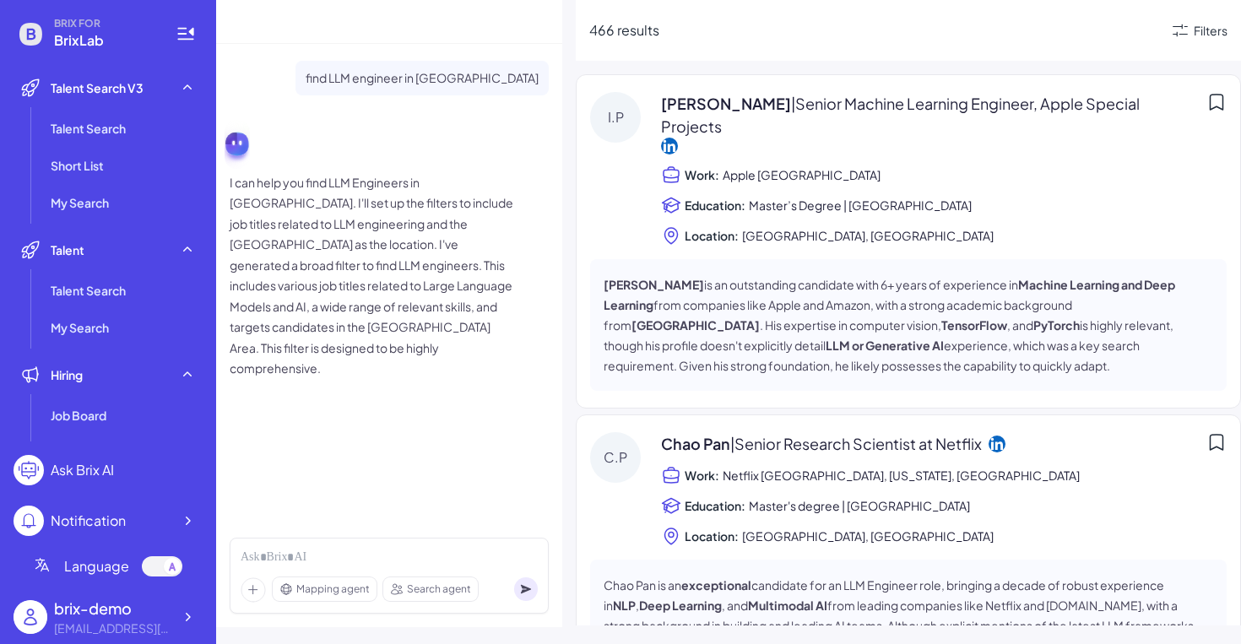
click at [696, 150] on div "Ishan Patil | Senior Machine Learning Engineer, Apple Special Projects Work: Ap…" at bounding box center [944, 169] width 566 height 154
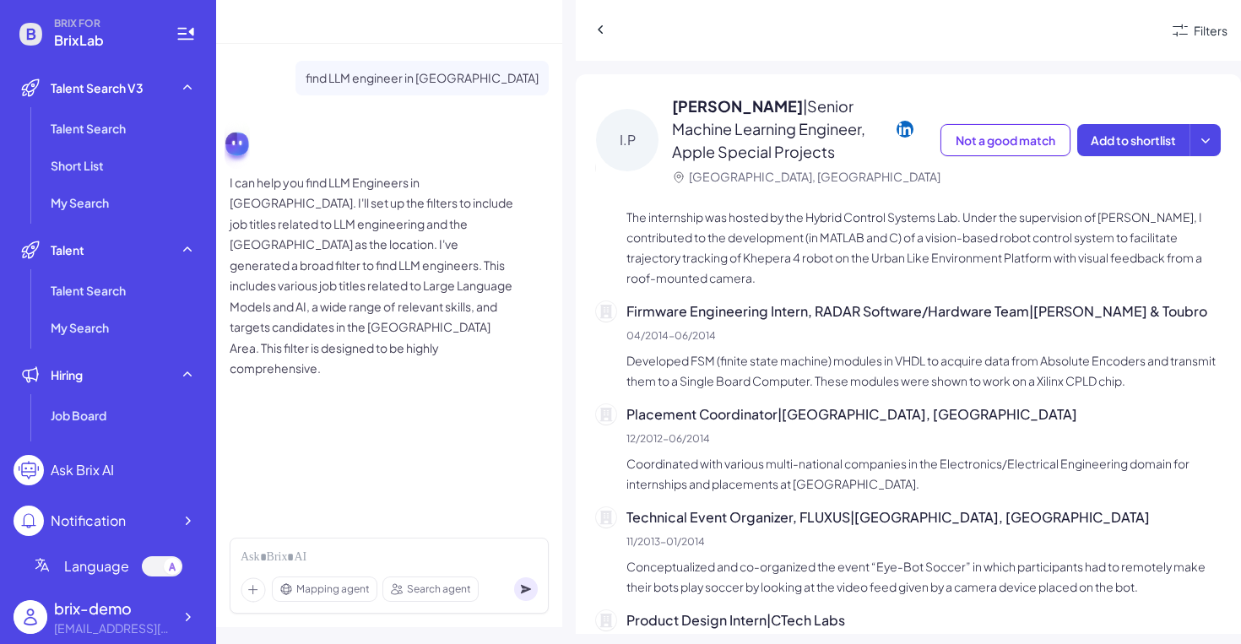
scroll to position [3187, 0]
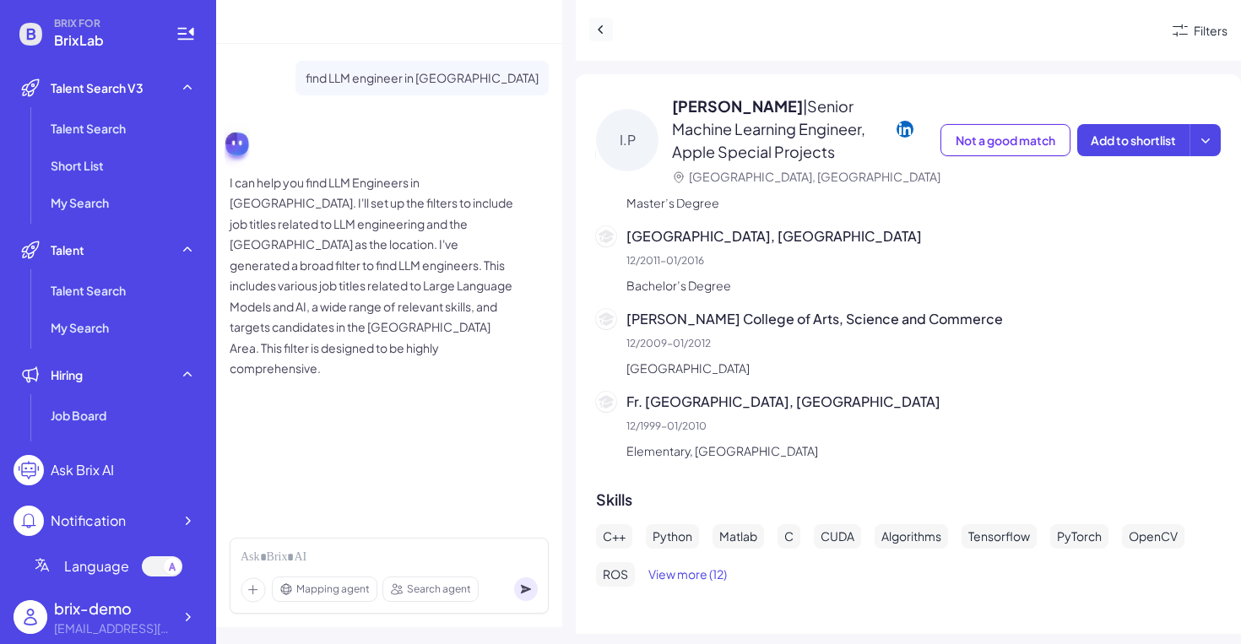
click at [603, 38] on button at bounding box center [601, 30] width 24 height 24
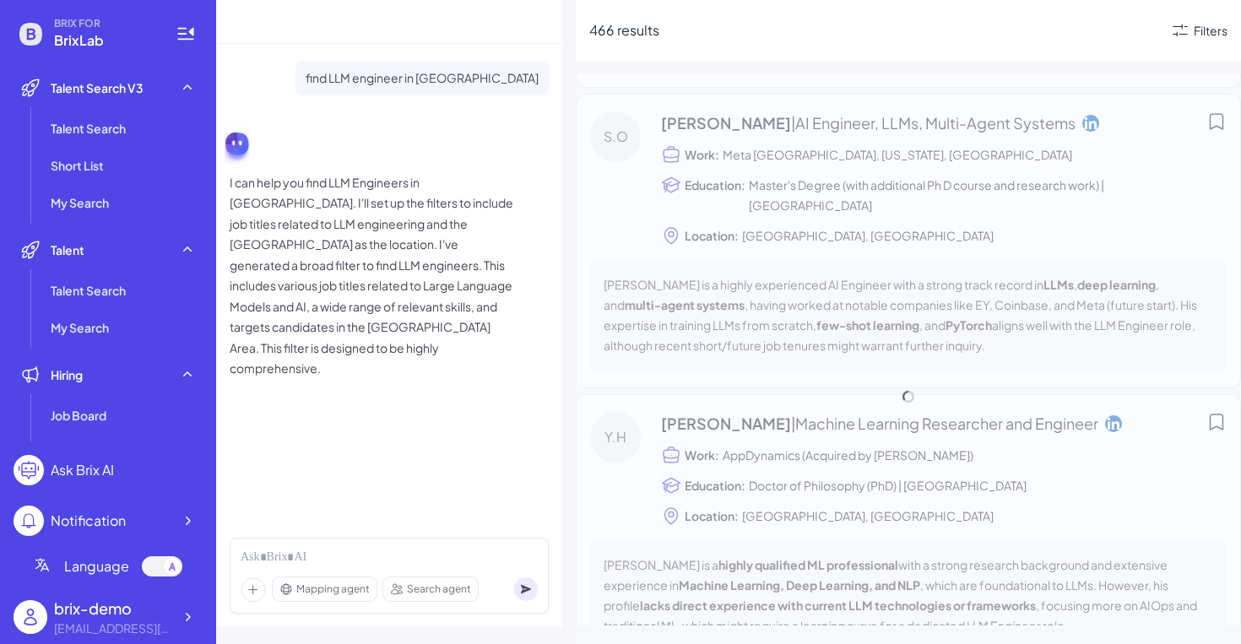
scroll to position [2386, 0]
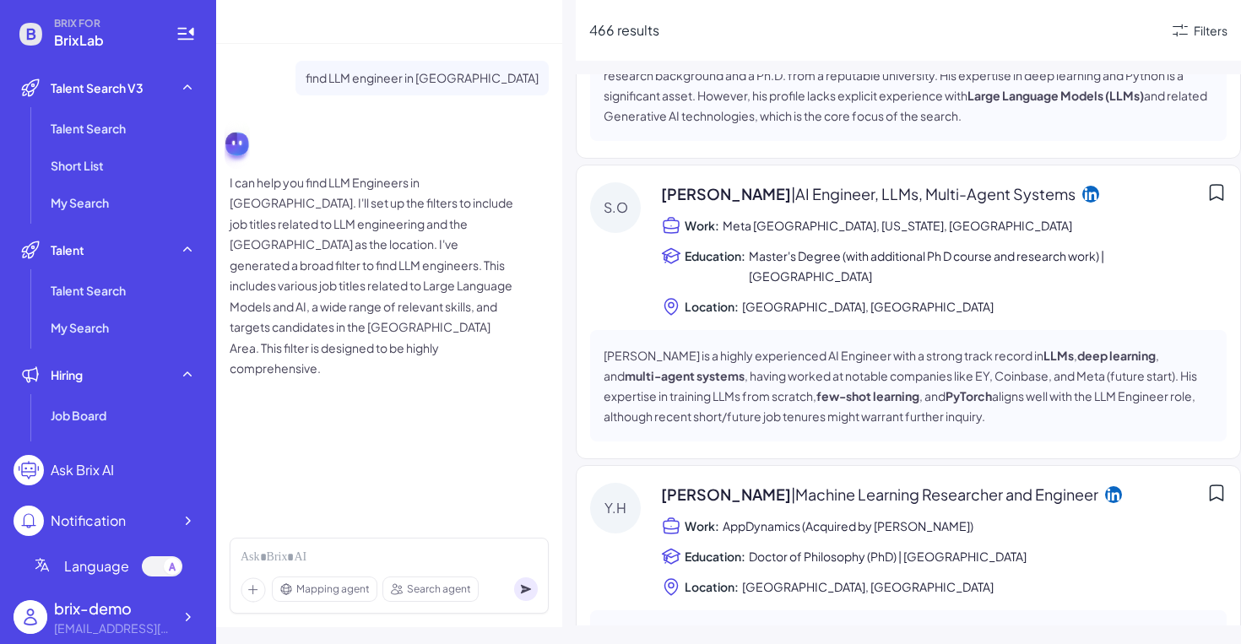
click at [791, 484] on span "| Machine Learning Researcher and Engineer" at bounding box center [944, 493] width 307 height 19
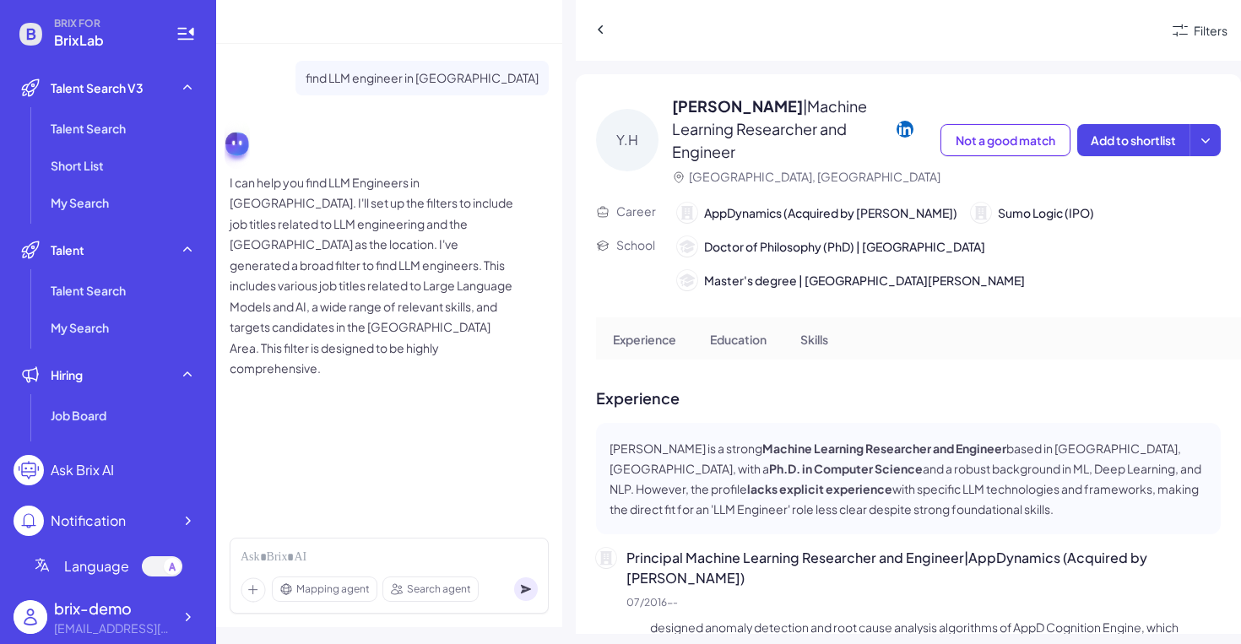
scroll to position [11, 0]
